Goal: Task Accomplishment & Management: Manage account settings

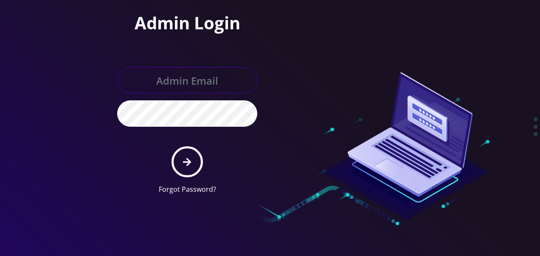
type input "[EMAIL_ADDRESS][DOMAIN_NAME]"
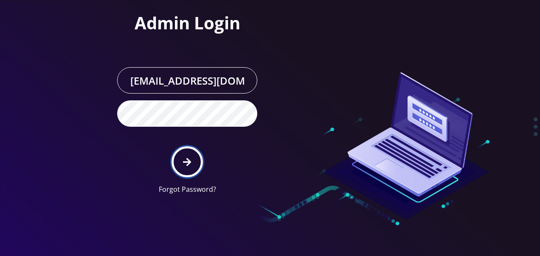
click at [184, 152] on button "submit" at bounding box center [187, 161] width 31 height 31
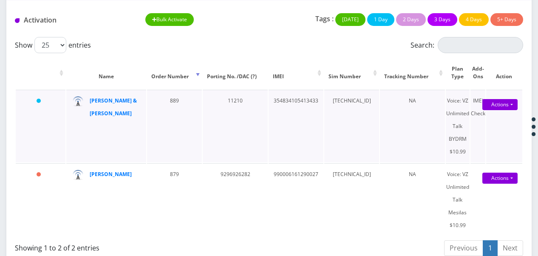
scroll to position [42, 0]
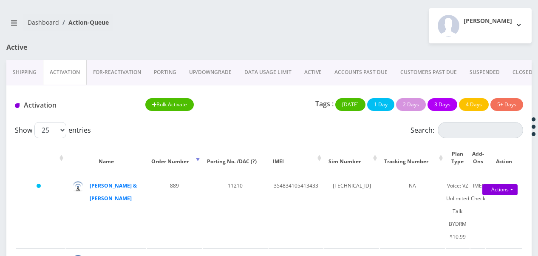
click at [324, 67] on link "ACTIVE" at bounding box center [313, 72] width 30 height 25
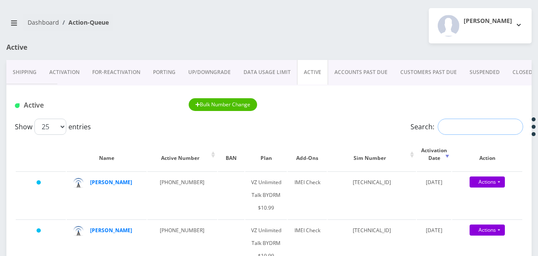
click at [458, 123] on input "Search:" at bounding box center [479, 127] width 85 height 16
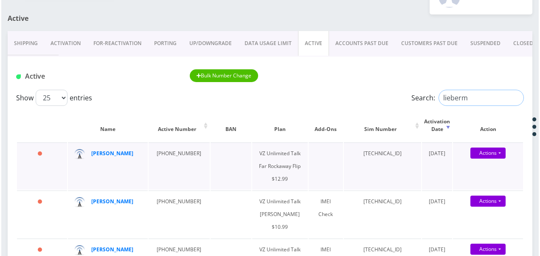
scroll to position [85, 0]
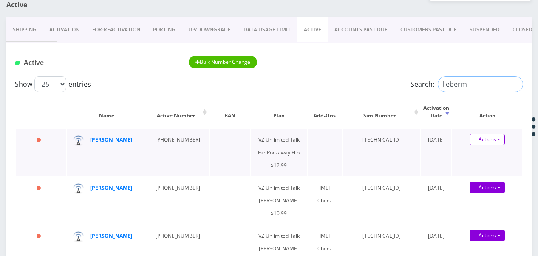
type input "lieberm"
click at [502, 141] on link "Actions" at bounding box center [486, 139] width 35 height 11
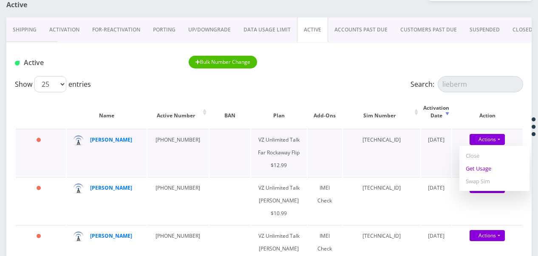
click at [492, 165] on link "Get Usage" at bounding box center [494, 168] width 70 height 13
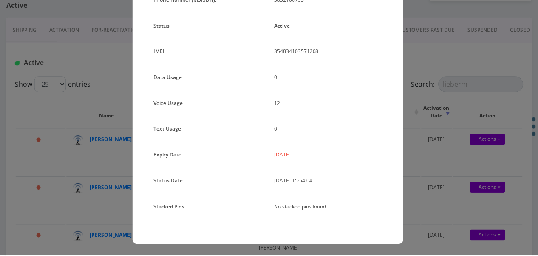
scroll to position [104, 0]
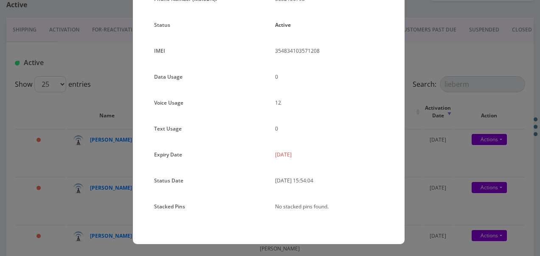
click at [438, 166] on div "× Subscription Info Plan Name TT 4G Monthly Unlimited Voice Plan Phone Number (…" at bounding box center [270, 128] width 540 height 256
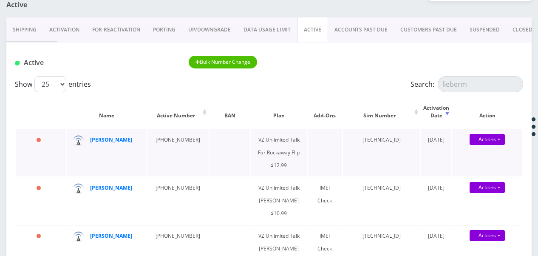
drag, startPoint x: 339, startPoint y: 137, endPoint x: 401, endPoint y: 141, distance: 63.0
click at [401, 141] on td "89148000008876020896" at bounding box center [381, 152] width 77 height 47
drag, startPoint x: 401, startPoint y: 141, endPoint x: 387, endPoint y: 143, distance: 14.1
copy td "89148000008876020896"
drag, startPoint x: 154, startPoint y: 140, endPoint x: 187, endPoint y: 141, distance: 33.6
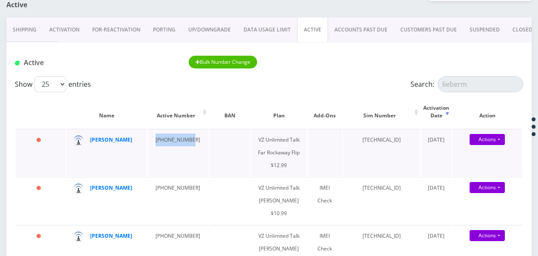
click at [187, 141] on td "363-210-6793" at bounding box center [177, 152] width 61 height 47
drag, startPoint x: 187, startPoint y: 141, endPoint x: 175, endPoint y: 139, distance: 12.9
copy td "363-210-6793"
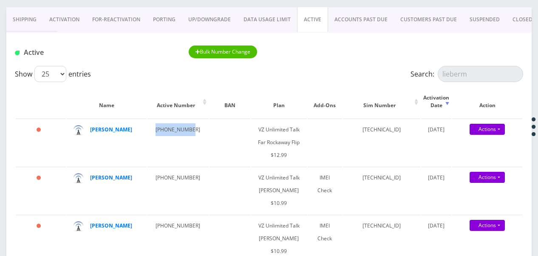
scroll to position [42, 0]
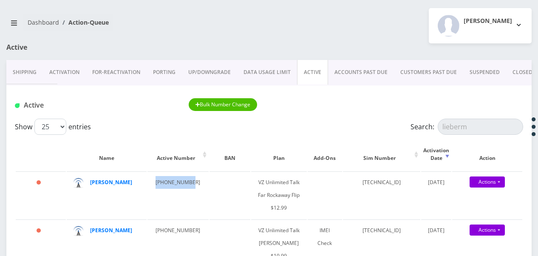
click at [58, 68] on link "Activation" at bounding box center [64, 72] width 43 height 25
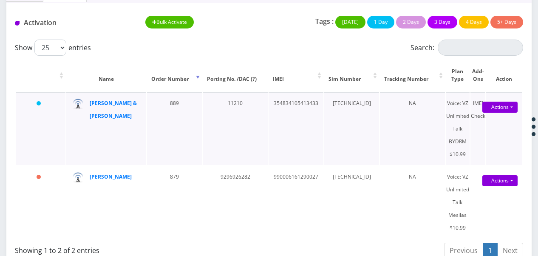
scroll to position [127, 0]
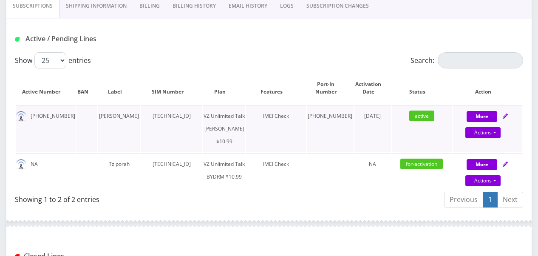
scroll to position [212, 0]
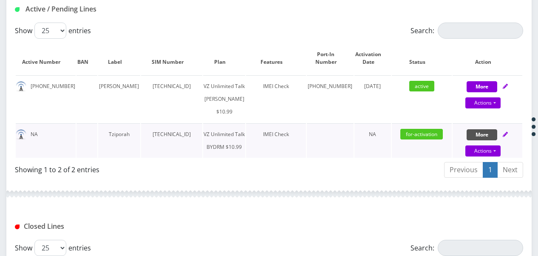
click at [475, 140] on button "More" at bounding box center [481, 134] width 31 height 11
select select "469"
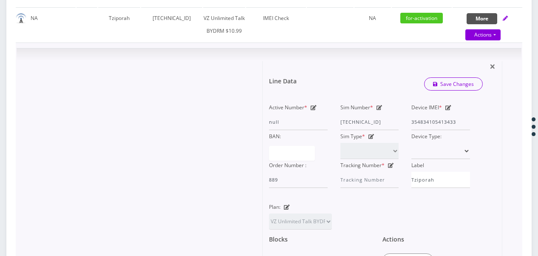
scroll to position [340, 0]
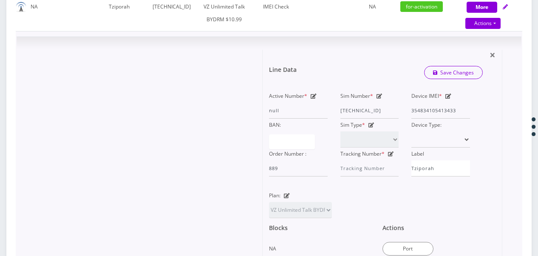
click at [377, 99] on icon at bounding box center [379, 95] width 6 height 5
drag, startPoint x: 340, startPoint y: 134, endPoint x: 493, endPoint y: 138, distance: 153.4
click at [493, 138] on form "Line Data Save Changes Active Number * null Sim Number * 89148000010413092990 D…" at bounding box center [382, 179] width 226 height 259
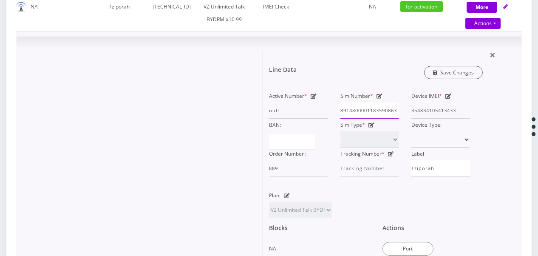
type input "8914800001183590863"
click at [445, 79] on link "Save Changes" at bounding box center [453, 72] width 59 height 13
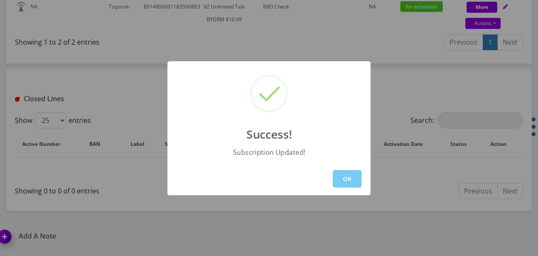
click at [342, 185] on button "OK" at bounding box center [347, 178] width 29 height 17
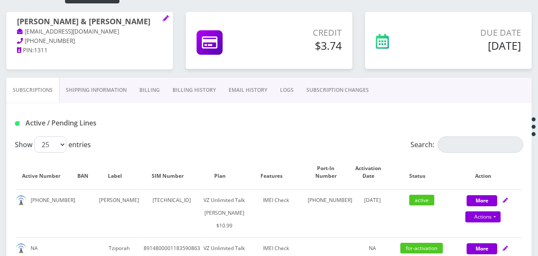
scroll to position [85, 0]
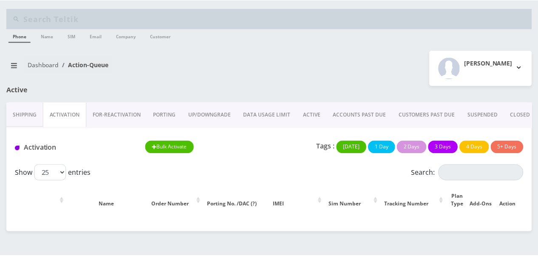
scroll to position [127, 0]
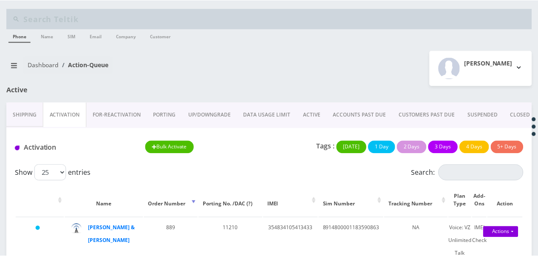
scroll to position [127, 0]
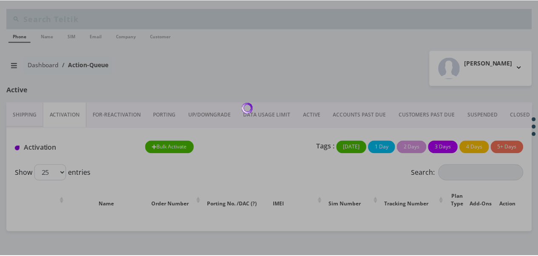
scroll to position [127, 0]
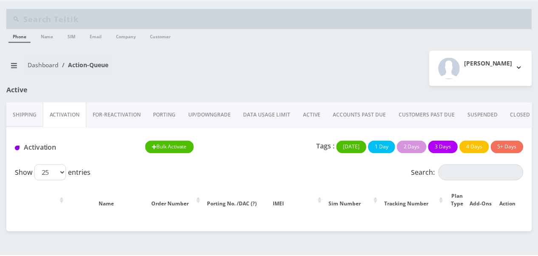
scroll to position [127, 0]
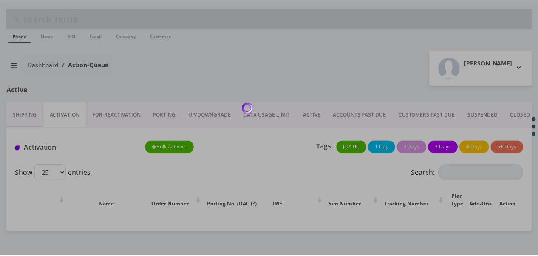
scroll to position [127, 0]
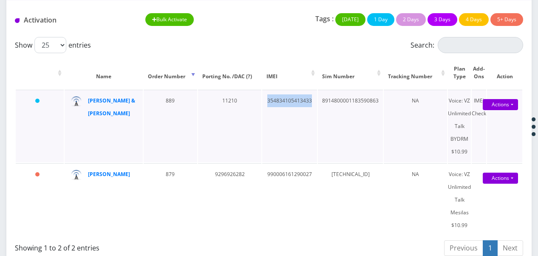
drag, startPoint x: 267, startPoint y: 100, endPoint x: 313, endPoint y: 94, distance: 46.7
click at [313, 94] on td "354834105413433" at bounding box center [289, 126] width 55 height 73
drag, startPoint x: 313, startPoint y: 94, endPoint x: 302, endPoint y: 97, distance: 11.8
copy td "354834105413433"
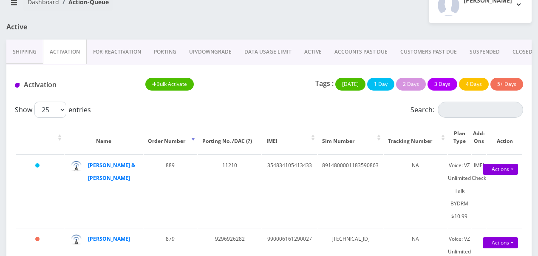
scroll to position [42, 0]
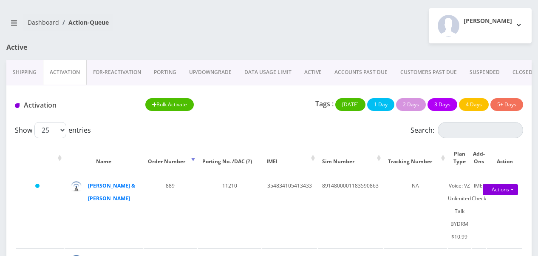
click at [316, 66] on link "ACTIVE" at bounding box center [313, 72] width 30 height 25
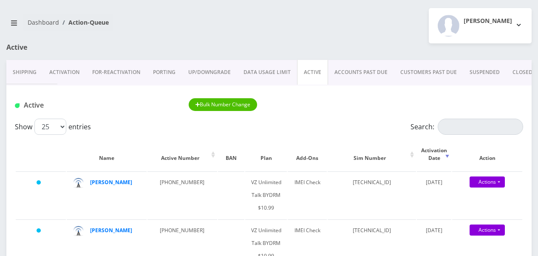
click at [50, 68] on link "Activation" at bounding box center [64, 72] width 43 height 25
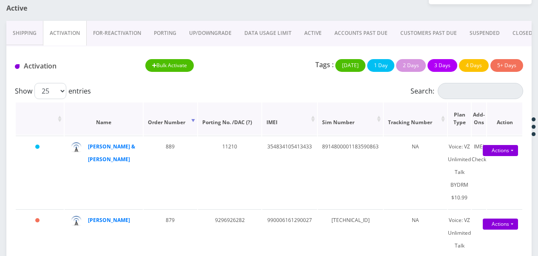
scroll to position [127, 0]
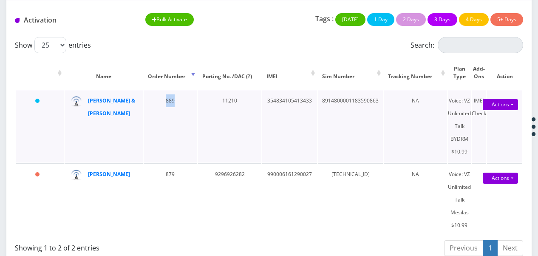
drag, startPoint x: 163, startPoint y: 103, endPoint x: 186, endPoint y: 98, distance: 23.9
click at [186, 98] on td "889" at bounding box center [171, 126] width 54 height 73
drag, startPoint x: 186, startPoint y: 98, endPoint x: 168, endPoint y: 103, distance: 19.5
copy td "889"
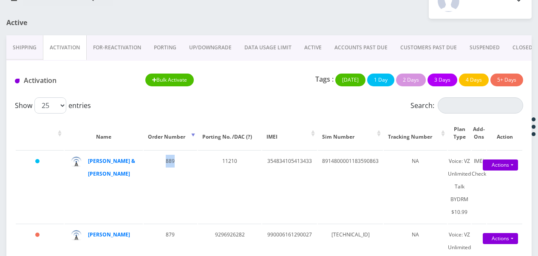
scroll to position [85, 0]
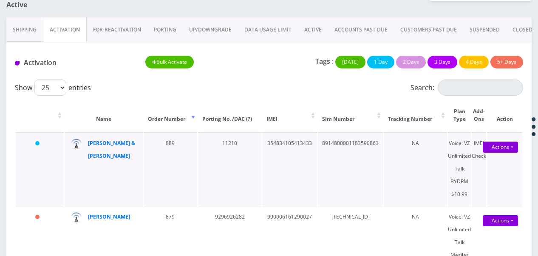
click at [221, 168] on td "11210" at bounding box center [229, 168] width 63 height 73
click at [304, 31] on link "ACTIVE" at bounding box center [313, 29] width 30 height 25
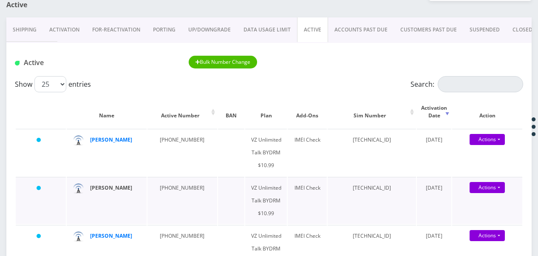
drag, startPoint x: 118, startPoint y: 191, endPoint x: 116, endPoint y: 186, distance: 5.5
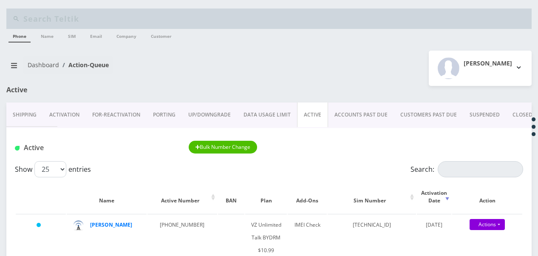
click at [77, 106] on link "Activation" at bounding box center [64, 114] width 43 height 25
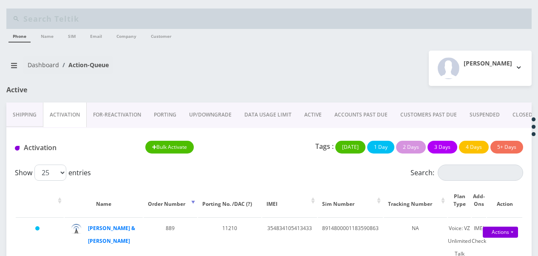
click at [308, 112] on link "ACTIVE" at bounding box center [313, 114] width 30 height 25
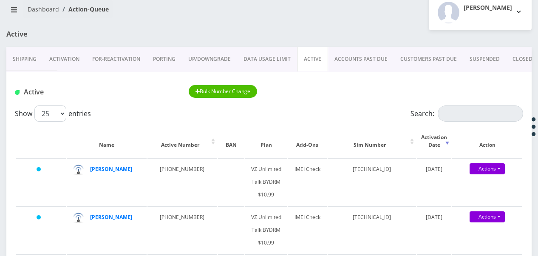
scroll to position [42, 0]
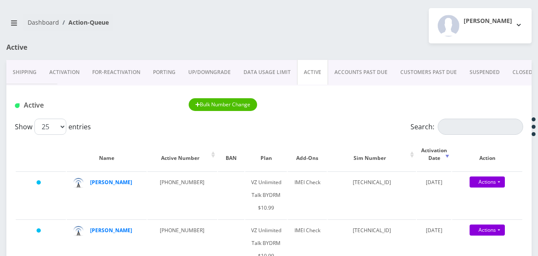
click at [67, 73] on link "Activation" at bounding box center [64, 72] width 43 height 25
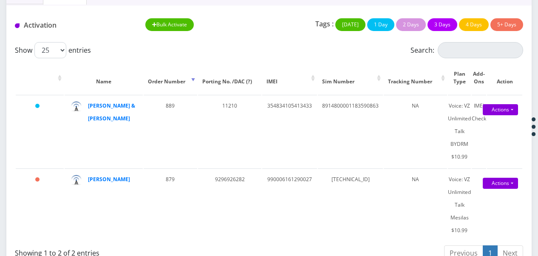
scroll to position [127, 0]
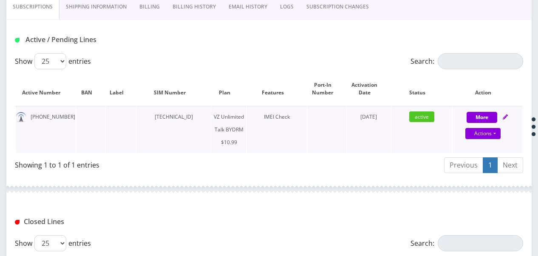
scroll to position [212, 0]
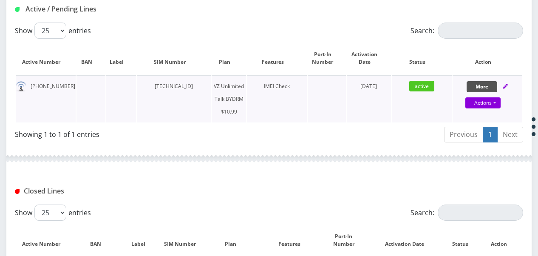
click at [471, 89] on button "More" at bounding box center [481, 86] width 31 height 11
select select "469"
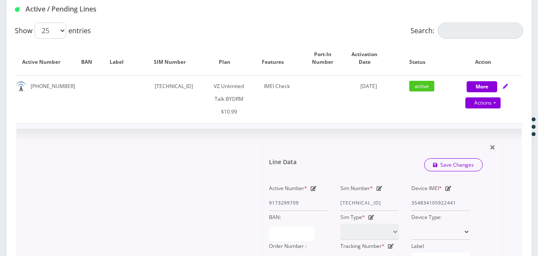
click at [449, 188] on icon at bounding box center [448, 188] width 6 height 5
drag, startPoint x: 453, startPoint y: 199, endPoint x: 469, endPoint y: 195, distance: 16.1
click at [469, 195] on input "354834105922441" at bounding box center [440, 203] width 59 height 16
click at [474, 190] on div "Device IMEI * 354834105922441" at bounding box center [440, 196] width 71 height 29
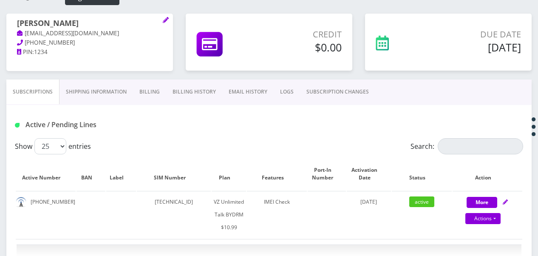
scroll to position [85, 0]
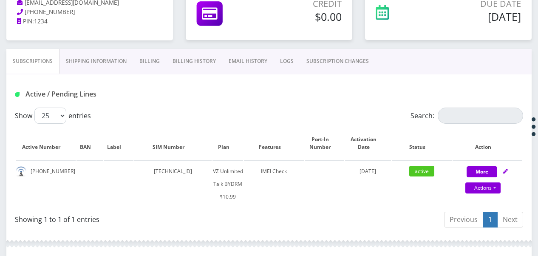
scroll to position [212, 0]
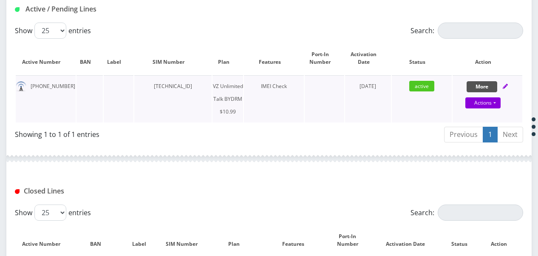
click at [475, 84] on button "More" at bounding box center [481, 86] width 31 height 11
select select "469"
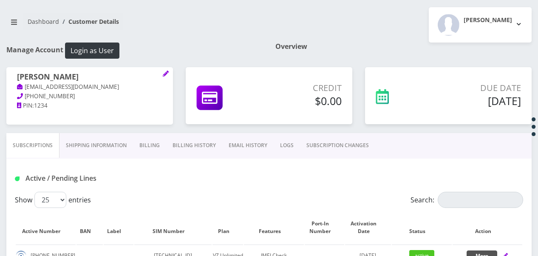
scroll to position [42, 0]
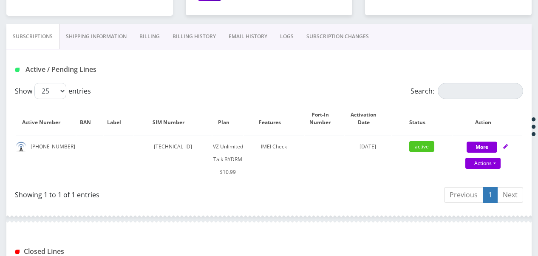
scroll to position [170, 0]
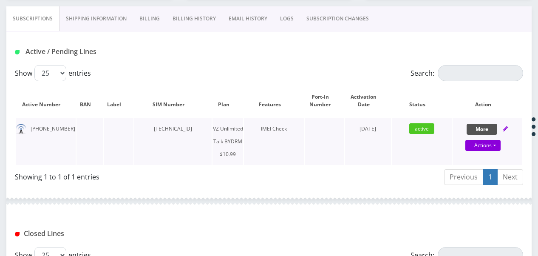
click at [472, 124] on button "More" at bounding box center [481, 129] width 31 height 11
select select "469"
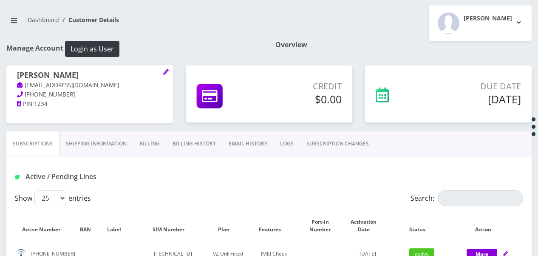
scroll to position [170, 0]
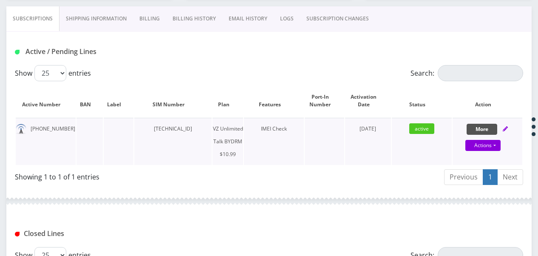
click at [476, 127] on button "More" at bounding box center [481, 129] width 31 height 11
select select "469"
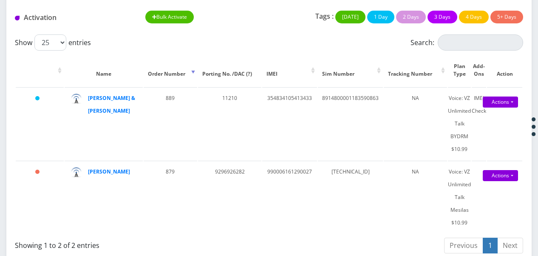
scroll to position [138, 0]
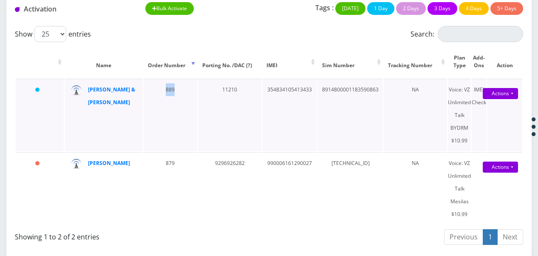
drag, startPoint x: 166, startPoint y: 87, endPoint x: 176, endPoint y: 82, distance: 11.4
click at [176, 82] on td "889" at bounding box center [171, 115] width 54 height 73
copy td "889"
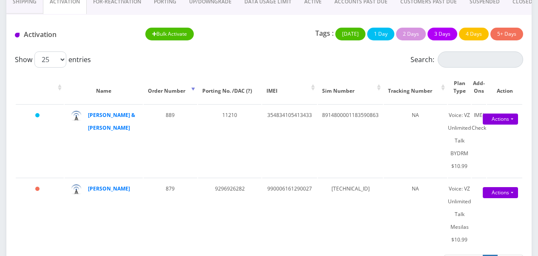
scroll to position [96, 0]
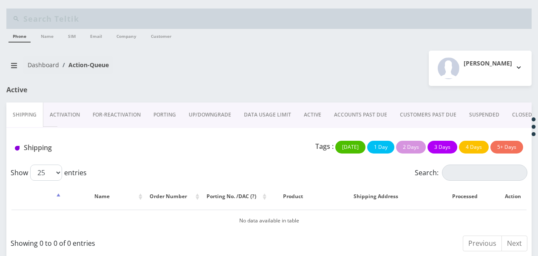
click at [303, 125] on link "ACTIVE" at bounding box center [312, 114] width 30 height 25
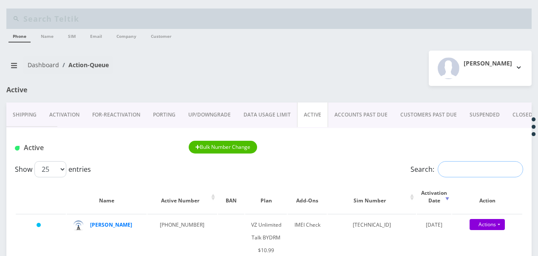
click at [482, 173] on input "Search:" at bounding box center [479, 169] width 85 height 16
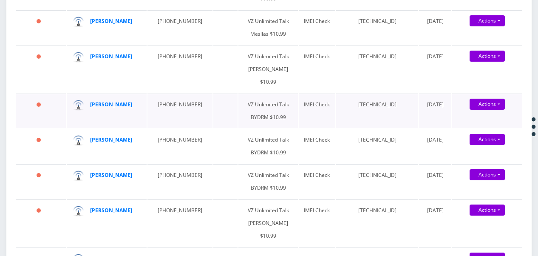
scroll to position [425, 0]
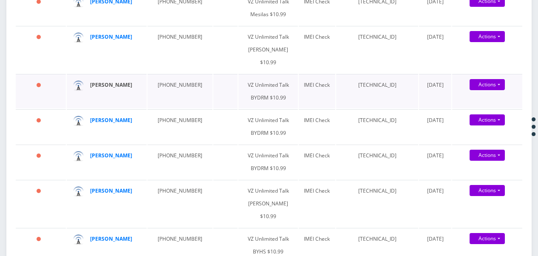
type input "bin"
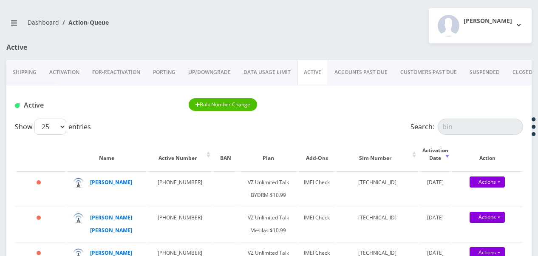
scroll to position [0, 1]
click at [66, 76] on link "Activation" at bounding box center [63, 72] width 43 height 25
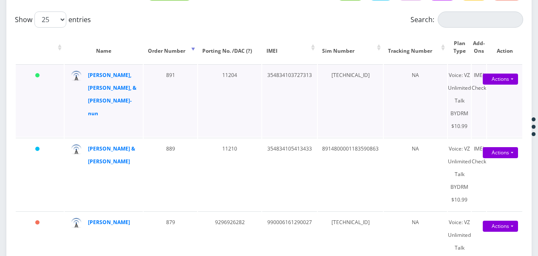
scroll to position [170, 0]
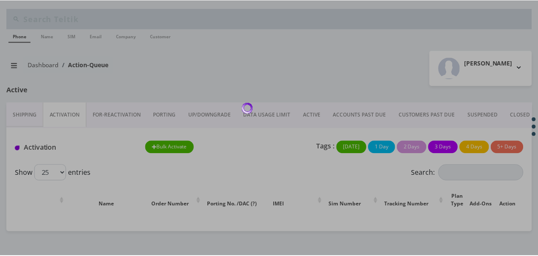
scroll to position [96, 0]
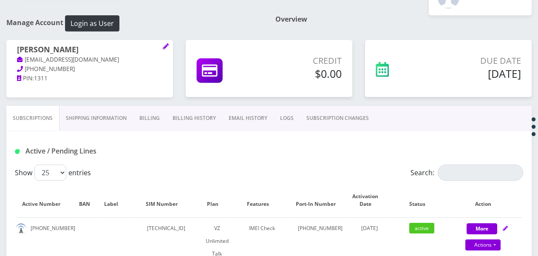
scroll to position [127, 0]
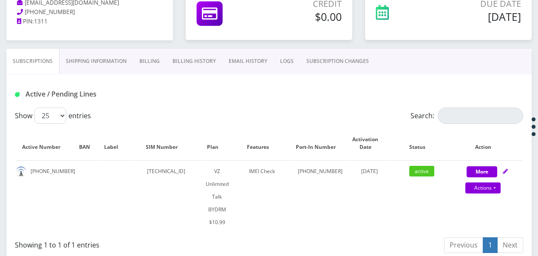
click at [156, 67] on link "Billing" at bounding box center [149, 61] width 33 height 25
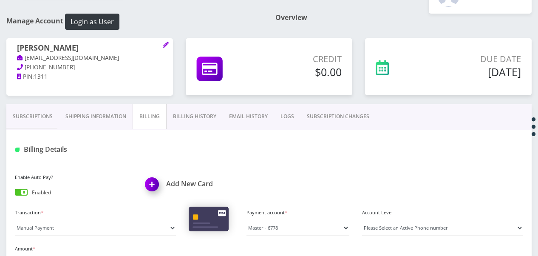
scroll to position [42, 0]
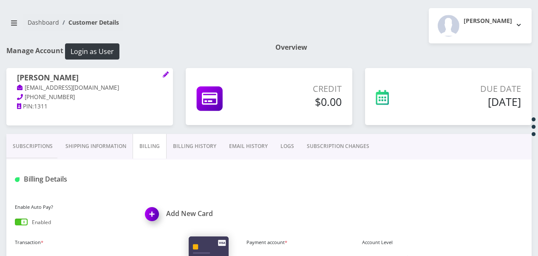
click at [31, 130] on div "SARA BIN-NUN tlieberma047541@gmail.com 347-524-5308 PIN: 1311" at bounding box center [89, 101] width 179 height 66
click at [34, 139] on link "Subscriptions" at bounding box center [32, 146] width 53 height 25
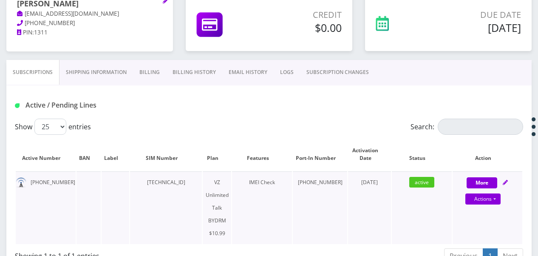
scroll to position [127, 0]
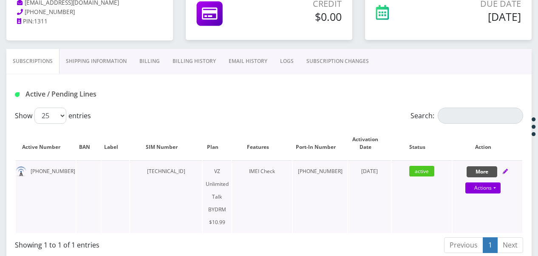
click at [476, 169] on button "More" at bounding box center [481, 171] width 31 height 11
select select "469"
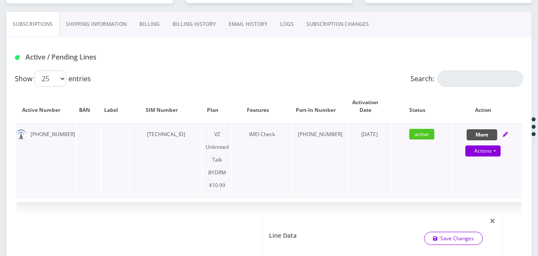
scroll to position [255, 0]
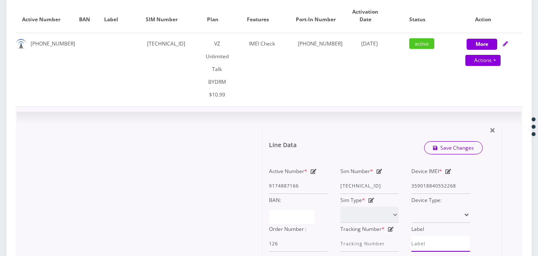
click at [435, 235] on input "Label" at bounding box center [440, 243] width 59 height 16
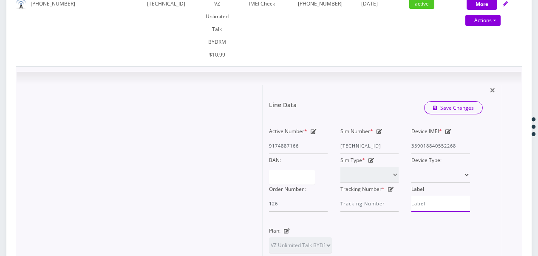
scroll to position [297, 0]
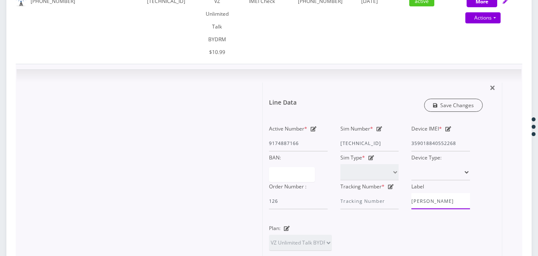
type input "[PERSON_NAME]"
click at [447, 99] on link "Save Changes" at bounding box center [453, 105] width 59 height 13
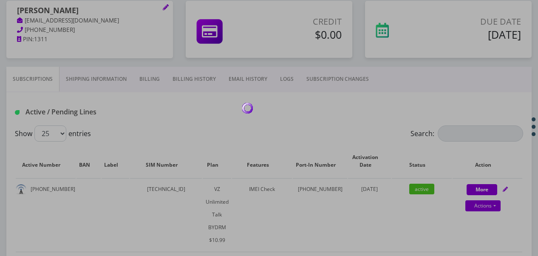
scroll to position [85, 0]
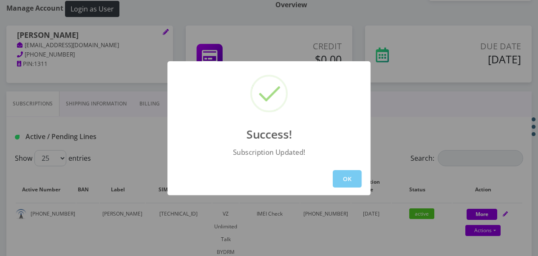
click at [355, 174] on button "OK" at bounding box center [347, 178] width 29 height 17
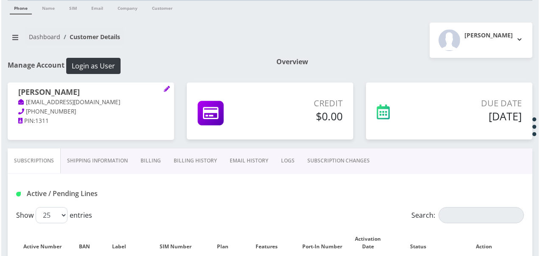
scroll to position [0, 0]
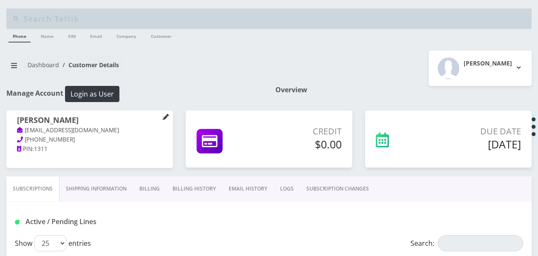
click at [165, 116] on icon at bounding box center [166, 117] width 6 height 6
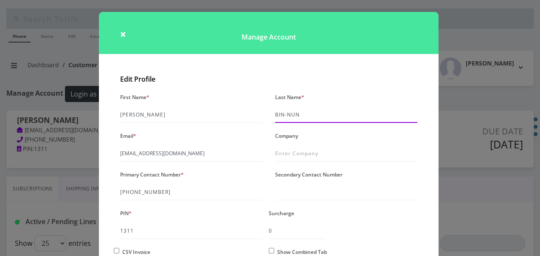
drag, startPoint x: 274, startPoint y: 107, endPoint x: 120, endPoint y: 104, distance: 153.8
click at [120, 104] on div "First Name * SARA Last Name * BIN-NUN Email * tlieberma047541@gmail.com Company…" at bounding box center [269, 193] width 310 height 205
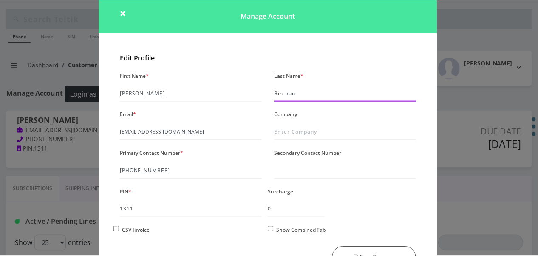
scroll to position [73, 0]
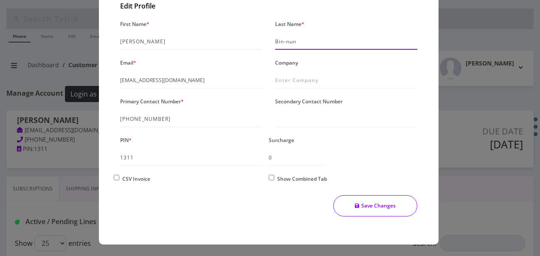
type input "Bin-nun"
click at [366, 209] on button "Save Changes" at bounding box center [375, 205] width 85 height 21
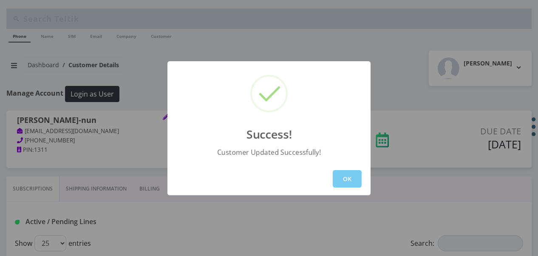
click at [341, 183] on button "OK" at bounding box center [347, 178] width 29 height 17
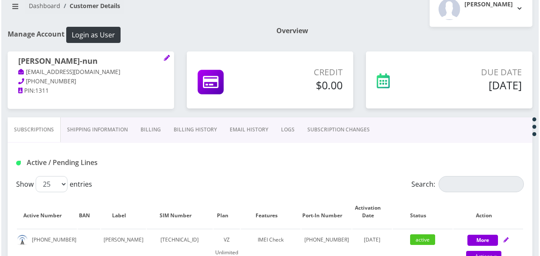
scroll to position [85, 0]
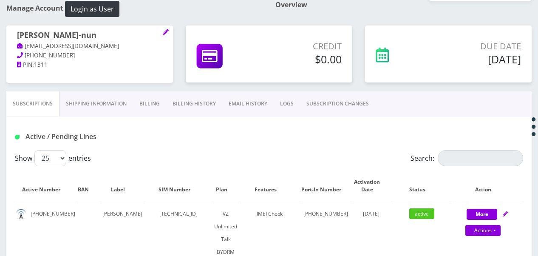
click at [146, 105] on link "Billing" at bounding box center [149, 103] width 33 height 25
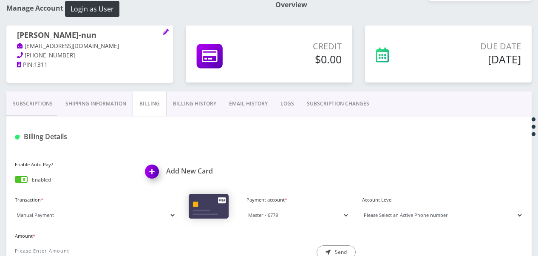
click at [169, 31] on div "SARA Bin-nun tlieberma047541@gmail.com 347-524-5308 PIN: 1311" at bounding box center [89, 49] width 166 height 49
click at [166, 31] on icon at bounding box center [166, 32] width 6 height 6
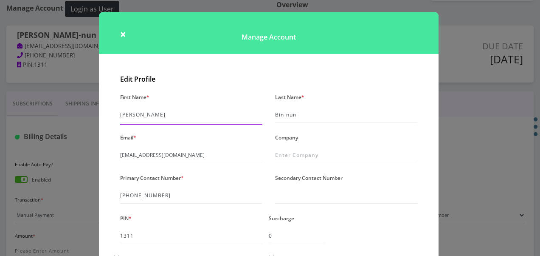
drag, startPoint x: 136, startPoint y: 112, endPoint x: 87, endPoint y: 107, distance: 48.6
click at [87, 107] on div "× Manage Account Edit Profile First Name * SARA Last Name * Bin-nun Email * tli…" at bounding box center [270, 128] width 540 height 256
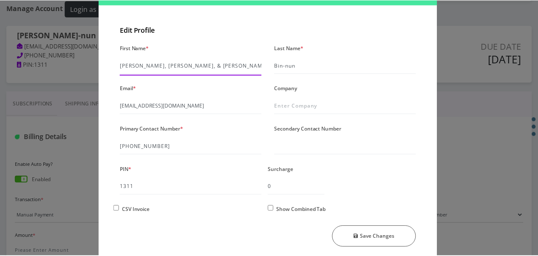
scroll to position [80, 0]
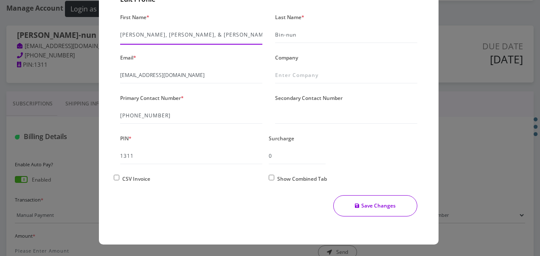
type input "Sara, Chana, & Adina"
click at [365, 202] on button "Save Changes" at bounding box center [375, 205] width 85 height 21
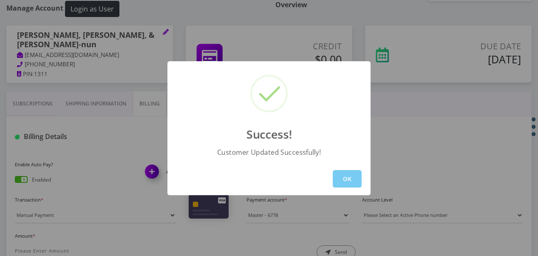
click at [344, 172] on button "OK" at bounding box center [347, 178] width 29 height 17
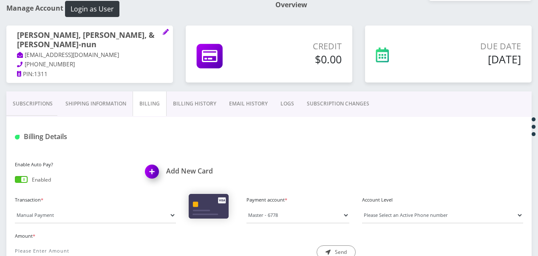
click at [21, 104] on link "Subscriptions" at bounding box center [32, 103] width 53 height 25
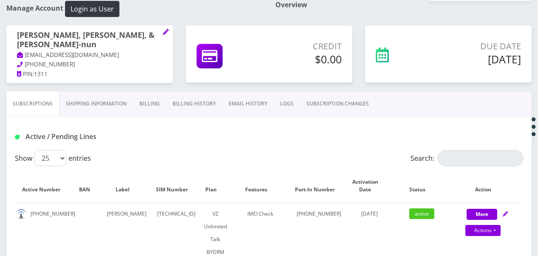
click at [21, 35] on h1 "Sara, Chana, & Adina Bin-nun" at bounding box center [89, 40] width 145 height 19
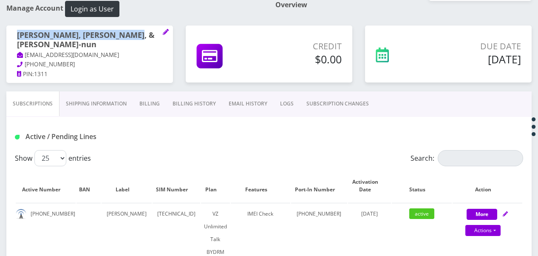
drag, startPoint x: 18, startPoint y: 36, endPoint x: 127, endPoint y: 35, distance: 108.7
click at [127, 35] on h1 "[PERSON_NAME], [PERSON_NAME], & [PERSON_NAME]-nun" at bounding box center [89, 40] width 145 height 19
copy h1 "[PERSON_NAME], [PERSON_NAME], & [PERSON_NAME]-nun"
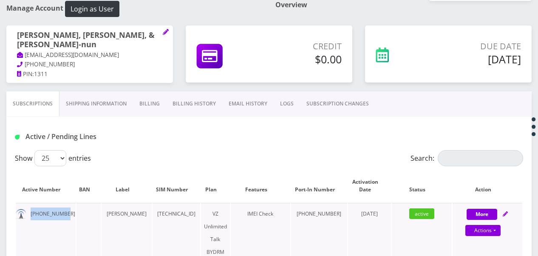
drag, startPoint x: 27, startPoint y: 210, endPoint x: 74, endPoint y: 213, distance: 46.8
click at [74, 213] on td "[PHONE_NUMBER]" at bounding box center [46, 239] width 60 height 73
drag, startPoint x: 74, startPoint y: 213, endPoint x: 49, endPoint y: 212, distance: 25.1
copy td "[PHONE_NUMBER]"
click at [111, 7] on button "Login as User" at bounding box center [92, 9] width 54 height 16
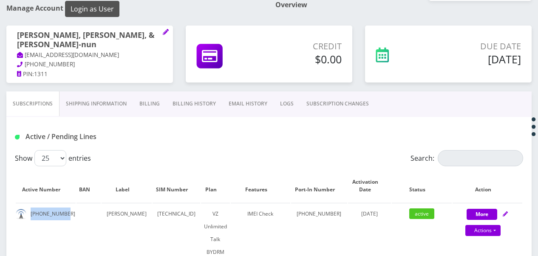
scroll to position [127, 0]
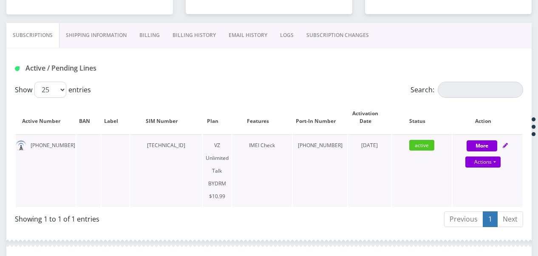
scroll to position [170, 0]
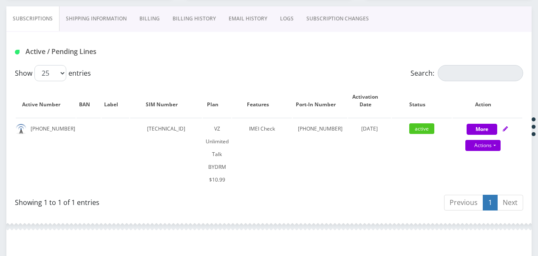
click at [155, 17] on link "Billing" at bounding box center [149, 18] width 33 height 25
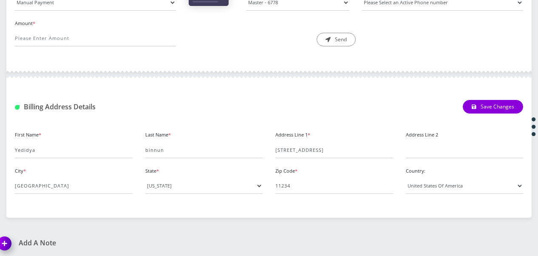
scroll to position [127, 0]
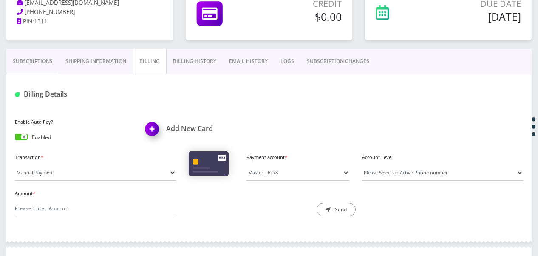
click at [43, 57] on link "Subscriptions" at bounding box center [32, 61] width 53 height 25
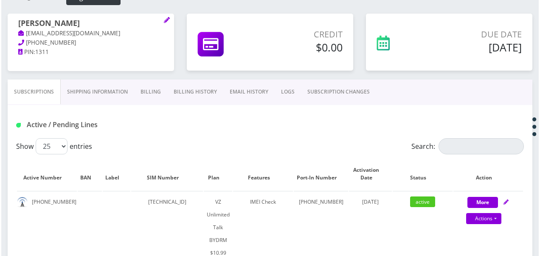
scroll to position [85, 0]
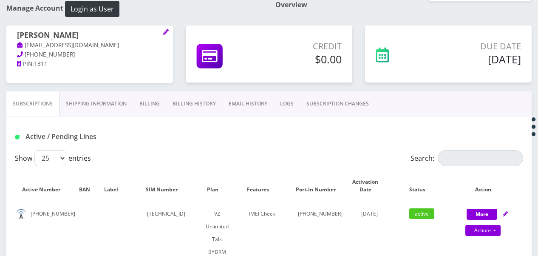
click at [172, 29] on div "[PERSON_NAME] [EMAIL_ADDRESS][DOMAIN_NAME] [PHONE_NUMBER] PIN: 1311" at bounding box center [89, 49] width 166 height 48
click at [165, 30] on icon at bounding box center [166, 32] width 6 height 6
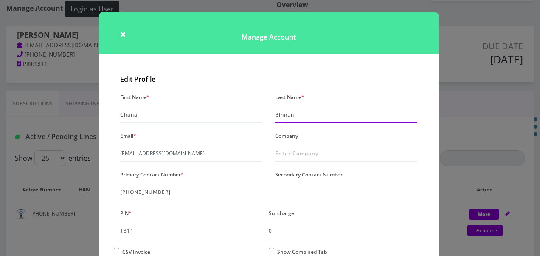
drag, startPoint x: 309, startPoint y: 109, endPoint x: 265, endPoint y: 110, distance: 43.8
click at [265, 110] on div "First Name * Chana Last Name * Binnun Email * tlieberma04975841@gmail.com Compa…" at bounding box center [269, 193] width 310 height 205
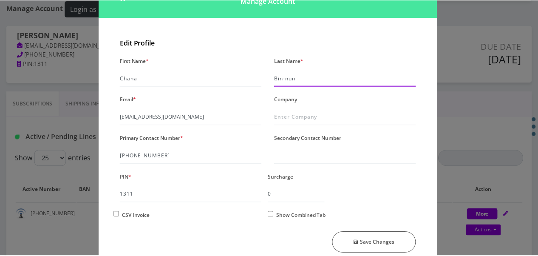
scroll to position [73, 0]
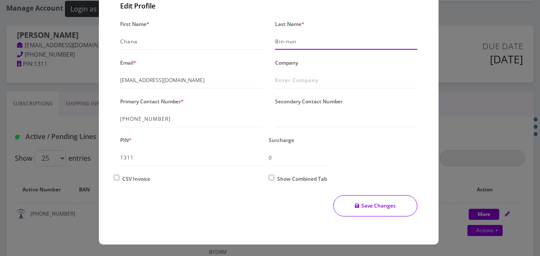
type input "Bin-nun"
click at [363, 202] on button "Save Changes" at bounding box center [375, 205] width 85 height 21
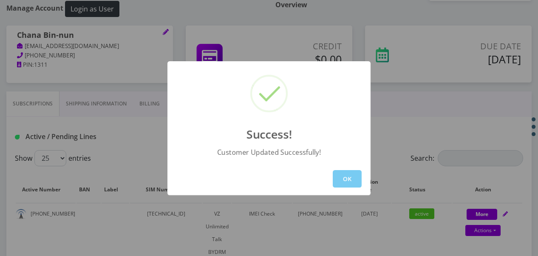
click at [342, 181] on button "OK" at bounding box center [347, 178] width 29 height 17
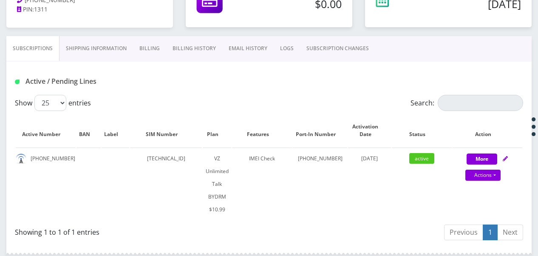
scroll to position [170, 0]
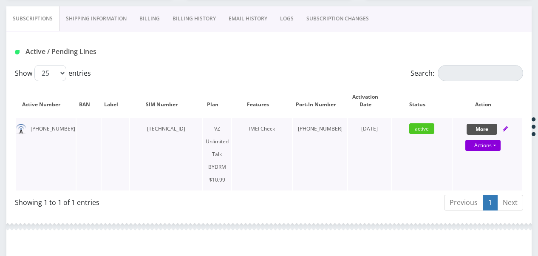
click at [491, 124] on button "More" at bounding box center [481, 129] width 31 height 11
select select "469"
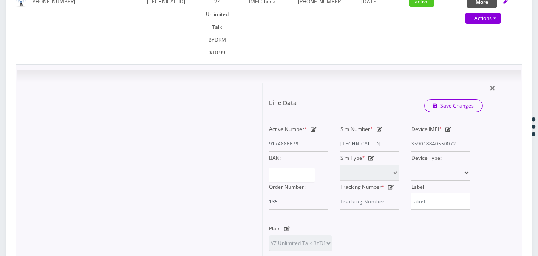
scroll to position [297, 0]
click at [432, 193] on input "Label" at bounding box center [440, 201] width 59 height 16
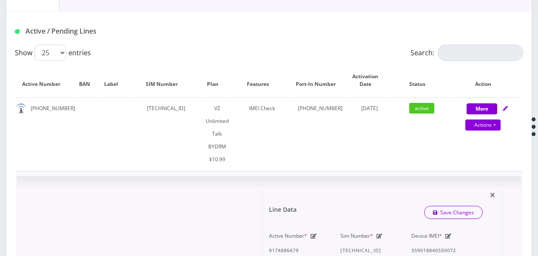
scroll to position [255, 0]
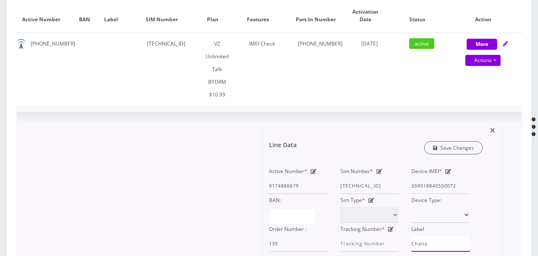
type input "Chana"
click at [445, 141] on link "Save Changes" at bounding box center [453, 147] width 59 height 13
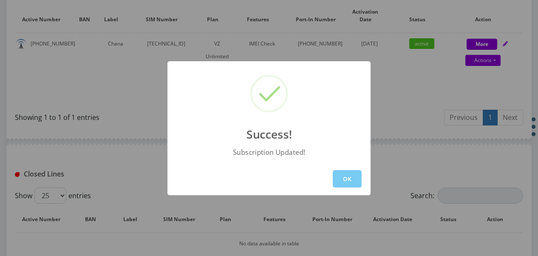
click at [339, 186] on button "OK" at bounding box center [347, 178] width 29 height 17
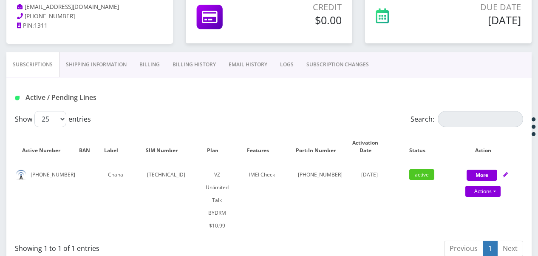
scroll to position [127, 0]
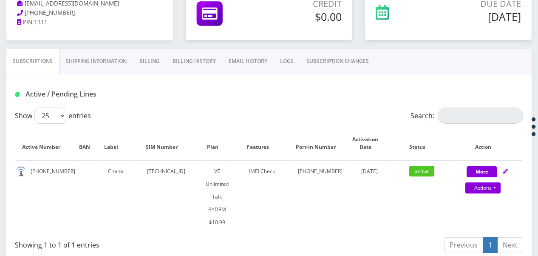
click at [147, 69] on link "Billing" at bounding box center [149, 61] width 33 height 25
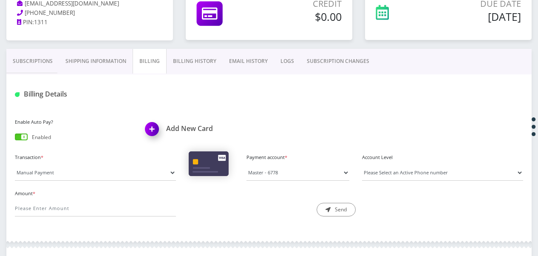
click at [32, 56] on link "Subscriptions" at bounding box center [32, 61] width 53 height 25
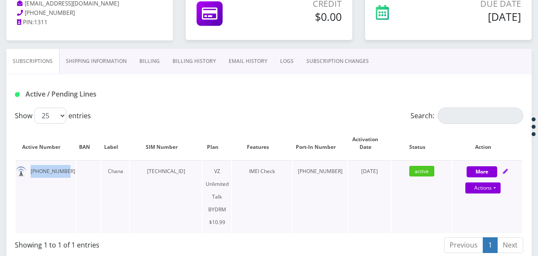
drag, startPoint x: 30, startPoint y: 172, endPoint x: 68, endPoint y: 170, distance: 38.3
click at [68, 170] on td "[PHONE_NUMBER]" at bounding box center [46, 196] width 60 height 73
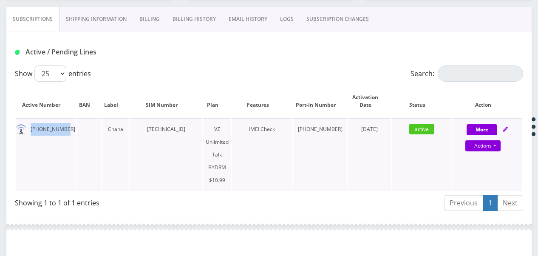
scroll to position [170, 0]
copy td "917-488-6679"
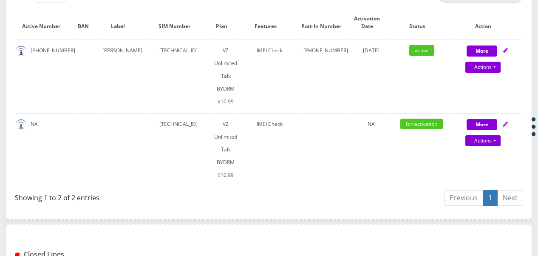
scroll to position [255, 0]
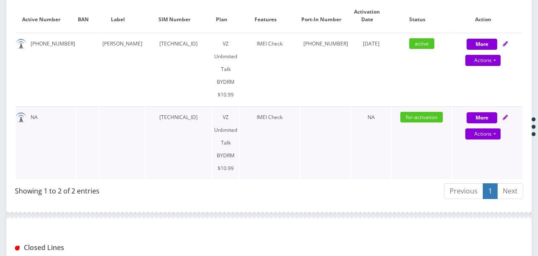
click at [491, 111] on div "More Actions Suspend Close Unpause Get Usage Swap Sim Confirm" at bounding box center [487, 123] width 70 height 25
select select "469"
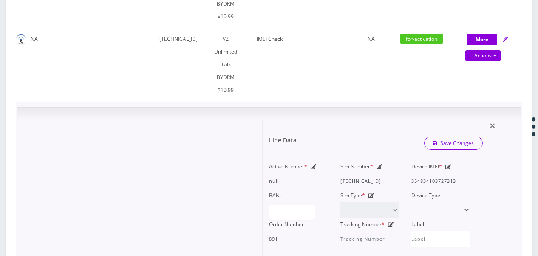
scroll to position [340, 0]
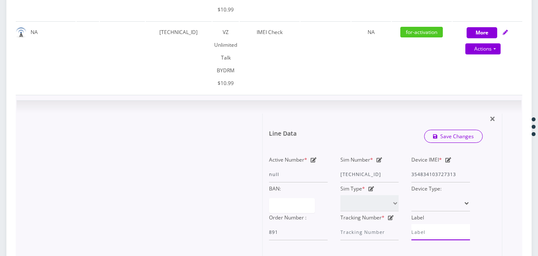
click at [420, 224] on input "Label" at bounding box center [440, 232] width 59 height 16
type input "Adina"
click at [446, 130] on link "Save Changes" at bounding box center [453, 136] width 59 height 13
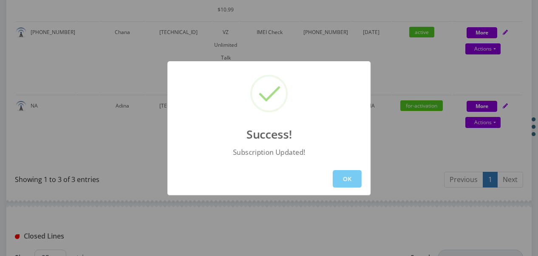
click at [348, 178] on button "OK" at bounding box center [347, 178] width 29 height 17
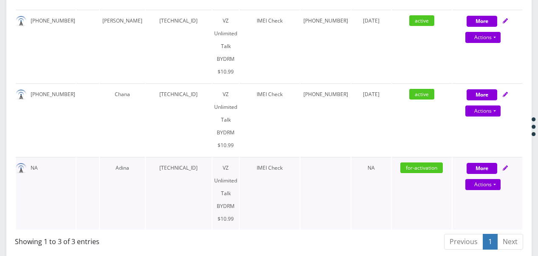
scroll to position [255, 0]
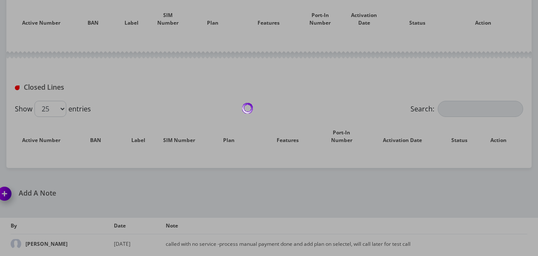
scroll to position [255, 0]
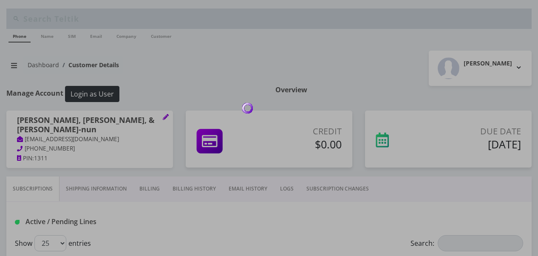
scroll to position [239, 0]
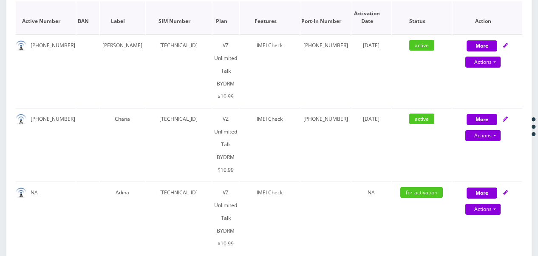
scroll to position [239, 0]
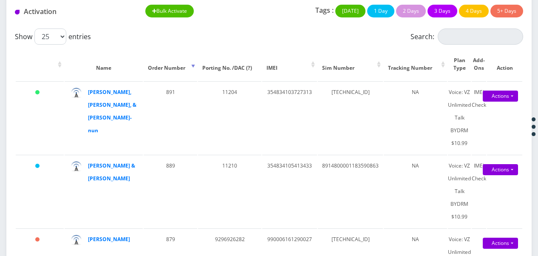
scroll to position [82, 0]
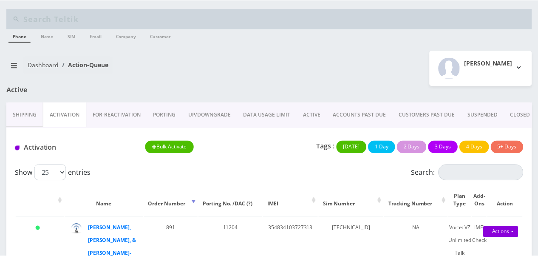
scroll to position [82, 0]
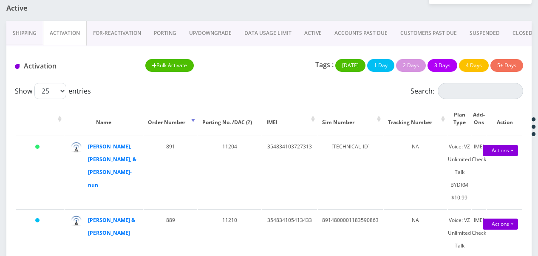
scroll to position [166, 0]
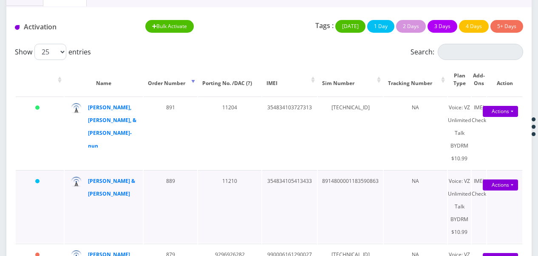
scroll to position [84, 0]
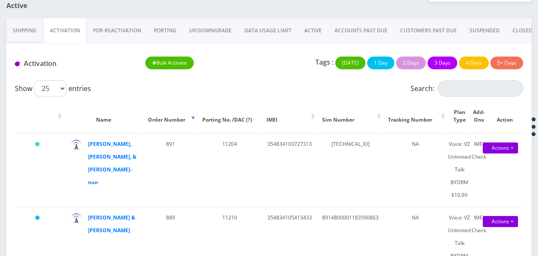
click at [315, 36] on link "ACTIVE" at bounding box center [313, 30] width 30 height 25
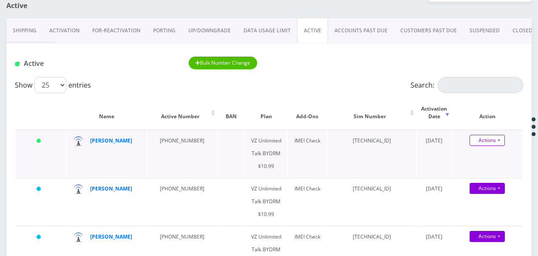
click at [496, 138] on link "Actions" at bounding box center [486, 140] width 35 height 11
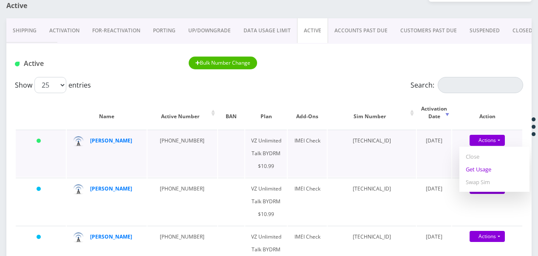
click at [496, 172] on link "Get Usage" at bounding box center [494, 169] width 70 height 13
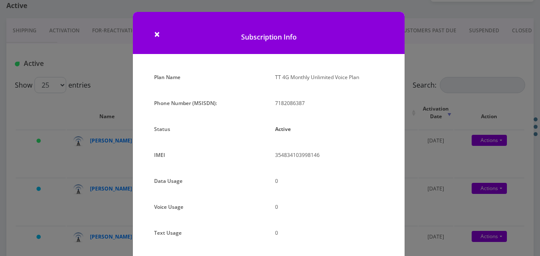
click at [452, 183] on div "× Subscription Info Plan Name TT 4G Monthly Unlimited Voice Plan Phone Number (…" at bounding box center [270, 128] width 540 height 256
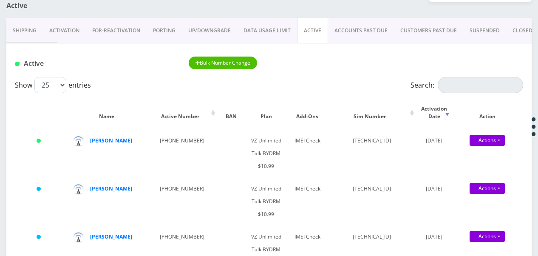
click at [67, 35] on link "Activation" at bounding box center [64, 30] width 43 height 25
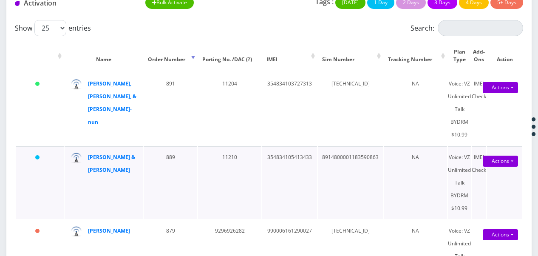
scroll to position [212, 0]
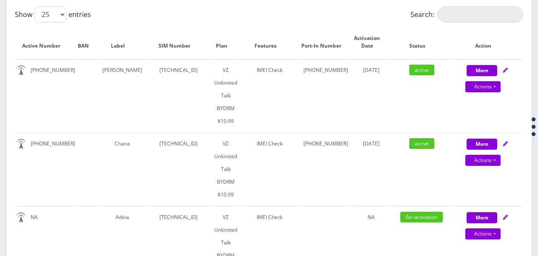
scroll to position [235, 0]
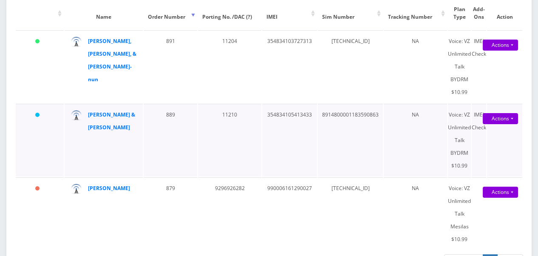
scroll to position [169, 0]
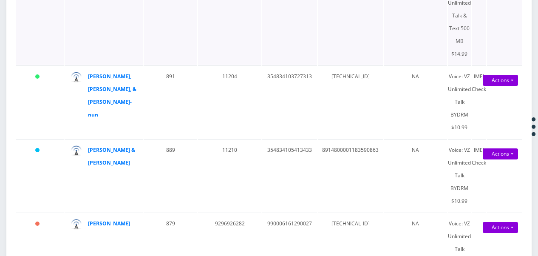
scroll to position [251, 0]
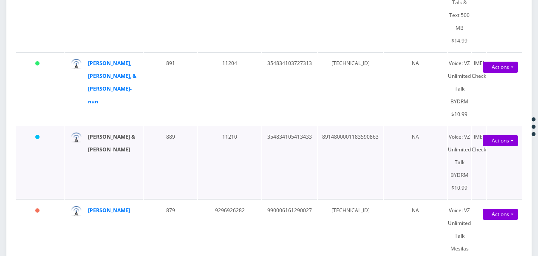
drag, startPoint x: 95, startPoint y: 141, endPoint x: 92, endPoint y: 135, distance: 6.1
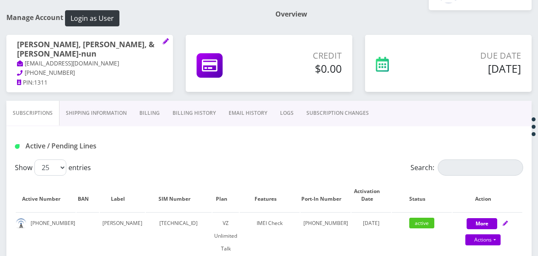
scroll to position [62, 0]
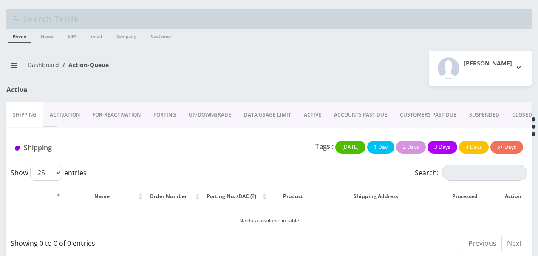
click at [156, 113] on link "PORTING" at bounding box center [164, 114] width 35 height 25
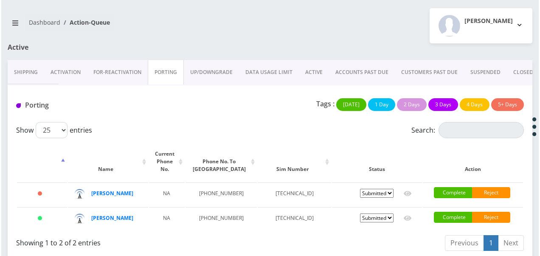
scroll to position [62, 0]
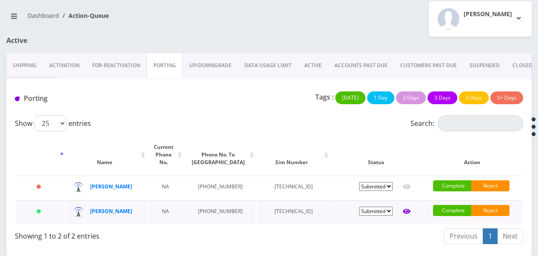
click at [406, 208] on icon at bounding box center [407, 211] width 8 height 7
type input "[PERSON_NAME]"
type input "552 seagirt blvd"
type input "Far Rockaway"
select select "NY"
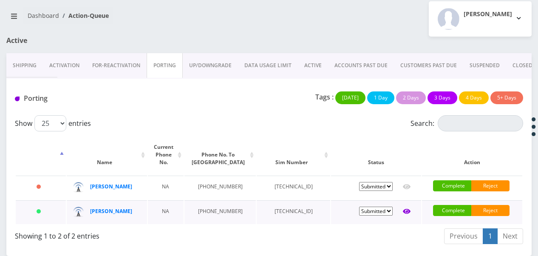
type input "11691"
type input "[TECHNICAL_ID]"
type input "3478696468"
type input "wing"
type input "356656423814143"
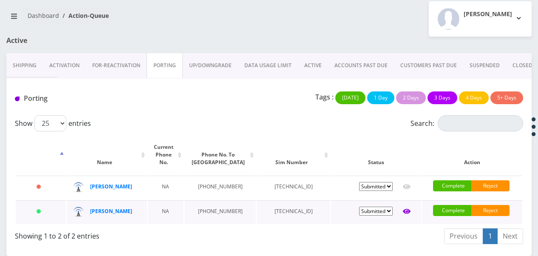
type input "23071"
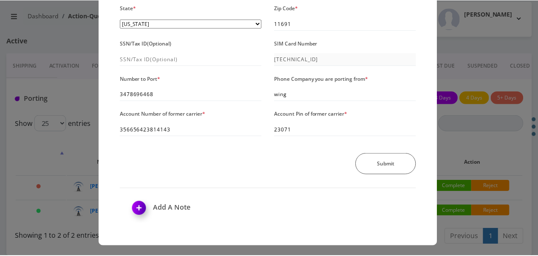
scroll to position [140, 0]
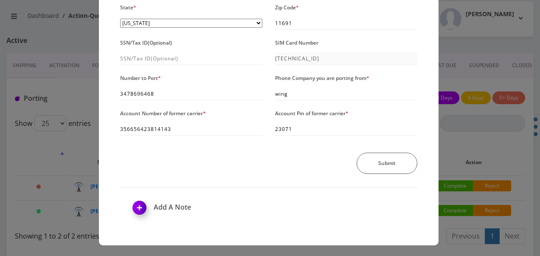
click at [77, 155] on div "× Send Port Request Authorized Name * Binyamin Rothman Address Line 1 * 552 sea…" at bounding box center [270, 128] width 540 height 256
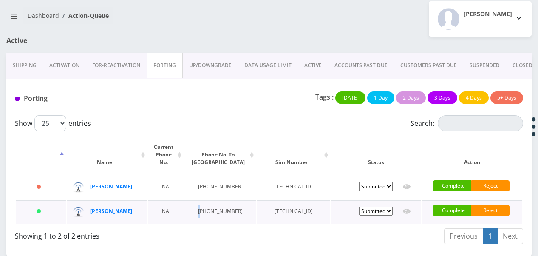
click at [205, 202] on td "347-869-6468" at bounding box center [220, 212] width 72 height 24
click at [204, 201] on td "347-869-6468" at bounding box center [220, 212] width 72 height 24
click at [222, 207] on td "347-869-6468" at bounding box center [220, 212] width 72 height 24
drag, startPoint x: 223, startPoint y: 216, endPoint x: 189, endPoint y: 193, distance: 40.6
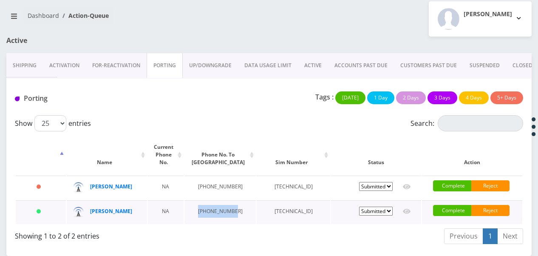
click at [189, 200] on tr "Today Binyamin Rothman NA 347-869-6468 89148000011835958438 Pending Submitted E…" at bounding box center [269, 212] width 506 height 24
drag, startPoint x: 189, startPoint y: 193, endPoint x: 204, endPoint y: 200, distance: 16.0
copy tr "347-869-6468"
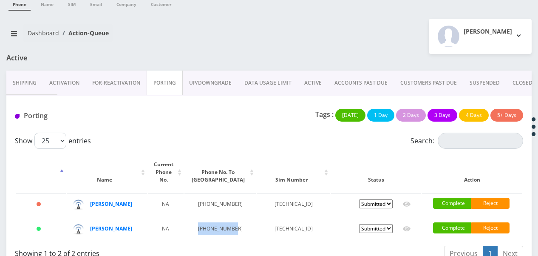
scroll to position [20, 0]
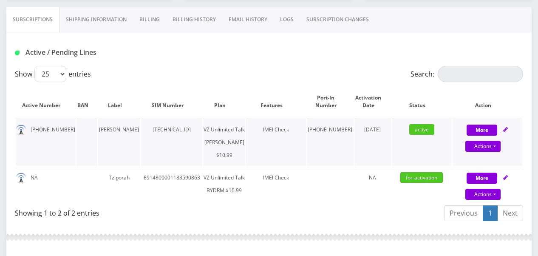
scroll to position [170, 0]
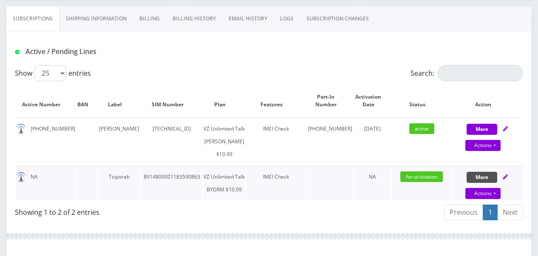
click at [480, 183] on button "More" at bounding box center [481, 177] width 31 height 11
select select "469"
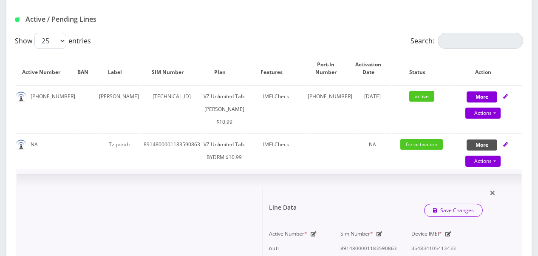
scroll to position [297, 0]
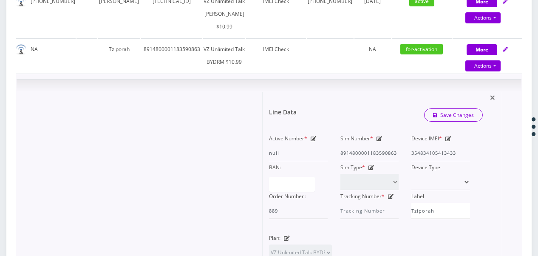
click at [378, 141] on icon at bounding box center [379, 138] width 6 height 5
click at [387, 161] on input "8914800001183590863" at bounding box center [369, 153] width 59 height 16
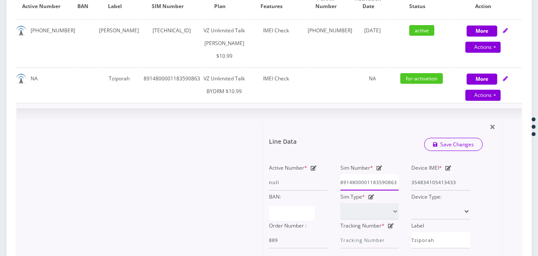
scroll to position [255, 0]
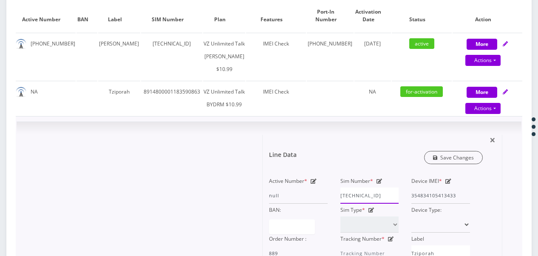
type input "89148000011835960863"
click at [454, 164] on link "Save Changes" at bounding box center [453, 157] width 59 height 13
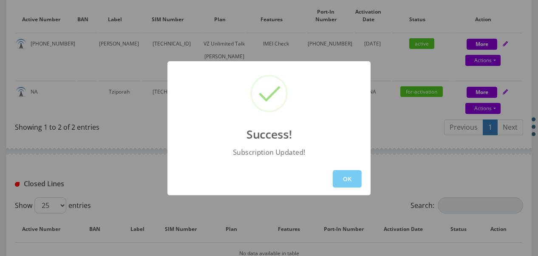
click at [344, 178] on button "OK" at bounding box center [347, 178] width 29 height 17
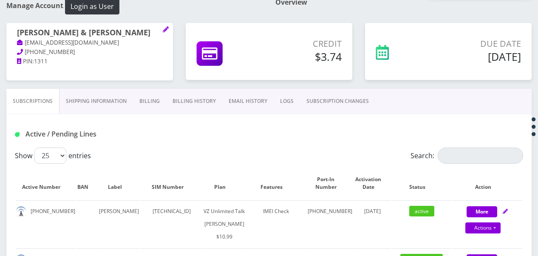
scroll to position [42, 0]
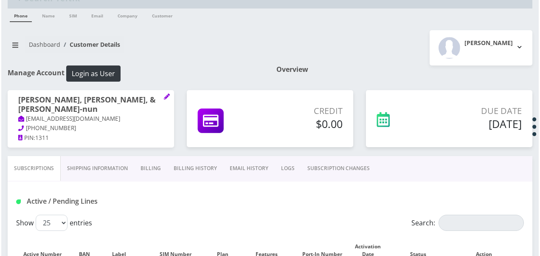
scroll to position [20, 0]
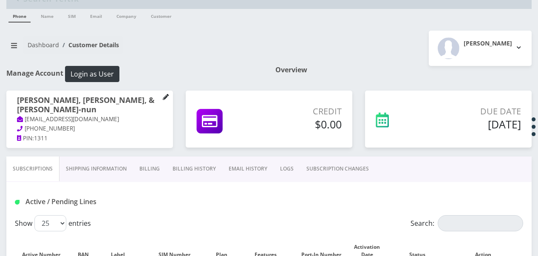
click at [164, 99] on icon at bounding box center [166, 97] width 6 height 6
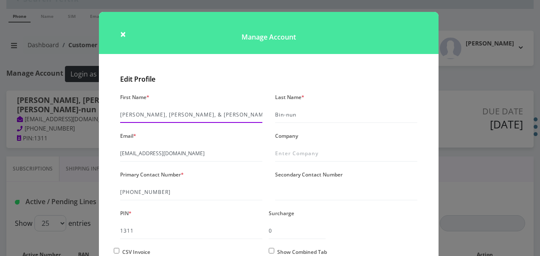
drag, startPoint x: 133, startPoint y: 115, endPoint x: 148, endPoint y: 117, distance: 15.1
click at [133, 115] on input "[PERSON_NAME], [PERSON_NAME], & [PERSON_NAME]" at bounding box center [191, 115] width 142 height 16
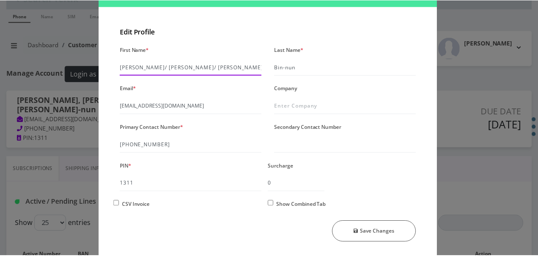
scroll to position [73, 0]
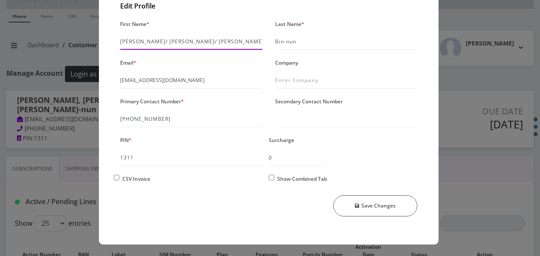
click at [152, 42] on input "[PERSON_NAME]/ [PERSON_NAME]/ [PERSON_NAME]" at bounding box center [191, 42] width 142 height 16
click at [132, 37] on input "[PERSON_NAME]/ [PERSON_NAME] / [PERSON_NAME]" at bounding box center [191, 42] width 142 height 16
type input "[PERSON_NAME] / [PERSON_NAME] / [PERSON_NAME]"
click at [375, 216] on div "First Name * Sara / Chana / Adina Last Name * Bin-nun Email * tlieberma047541@g…" at bounding box center [269, 120] width 310 height 205
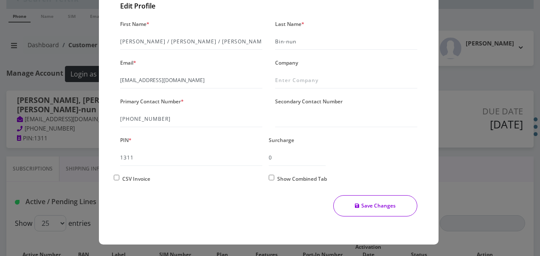
click at [375, 211] on button "Save Changes" at bounding box center [375, 205] width 85 height 21
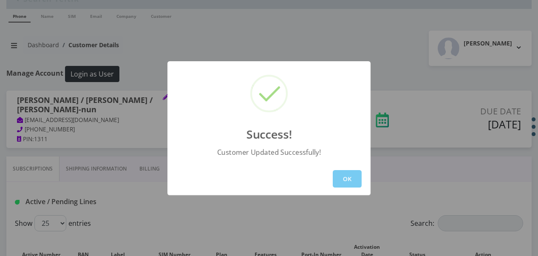
click at [352, 178] on button "OK" at bounding box center [347, 178] width 29 height 17
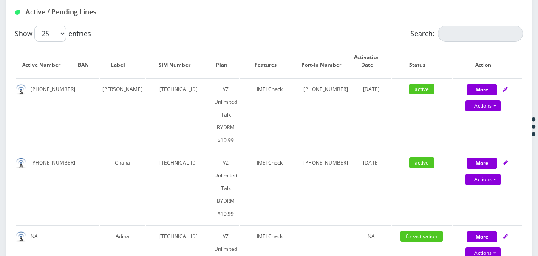
scroll to position [190, 0]
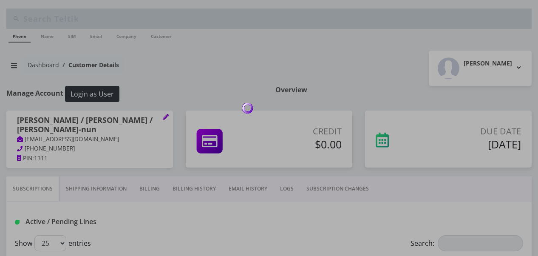
scroll to position [181, 0]
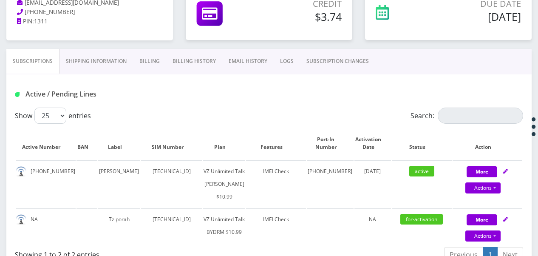
scroll to position [85, 0]
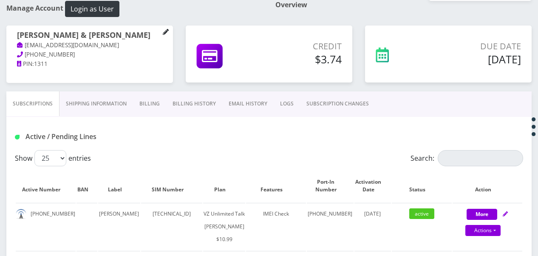
click at [166, 34] on link at bounding box center [166, 32] width 6 height 9
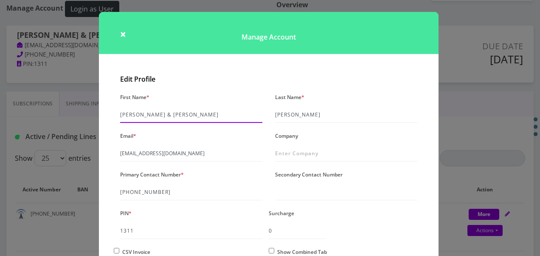
click at [136, 116] on input "[PERSON_NAME] & [PERSON_NAME]" at bounding box center [191, 115] width 142 height 16
click at [125, 35] on h1 "Manage Account" at bounding box center [269, 33] width 340 height 42
click at [121, 31] on span "×" at bounding box center [123, 34] width 6 height 14
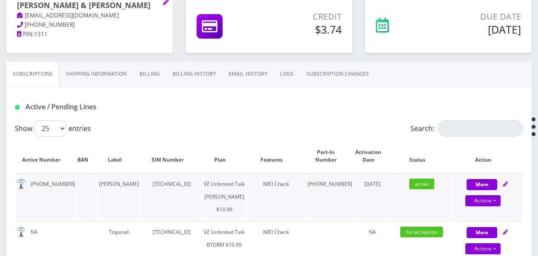
scroll to position [255, 0]
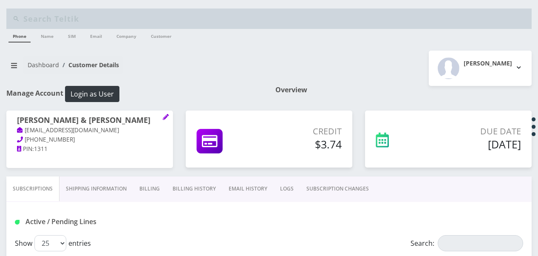
scroll to position [297, 0]
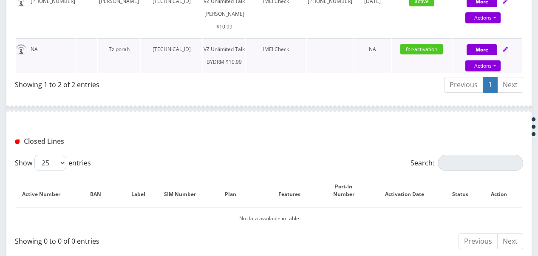
click at [239, 73] on td "VZ Unlimited Talk BYDRM $10.99" at bounding box center [224, 55] width 42 height 34
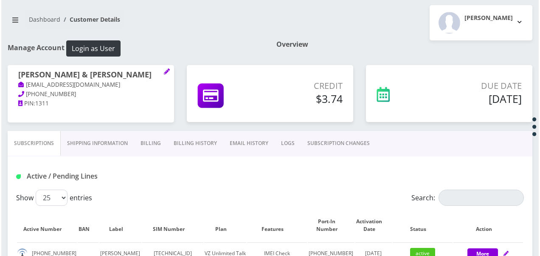
scroll to position [42, 0]
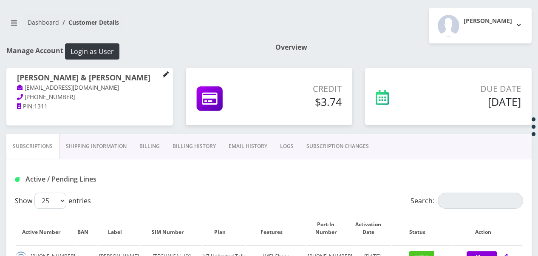
click at [165, 77] on link at bounding box center [166, 74] width 6 height 9
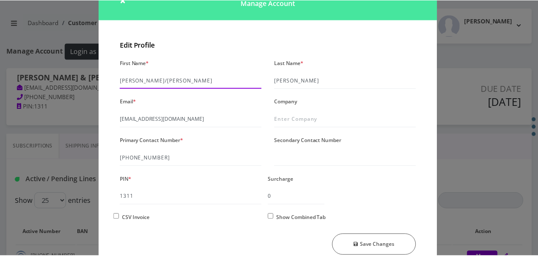
scroll to position [73, 0]
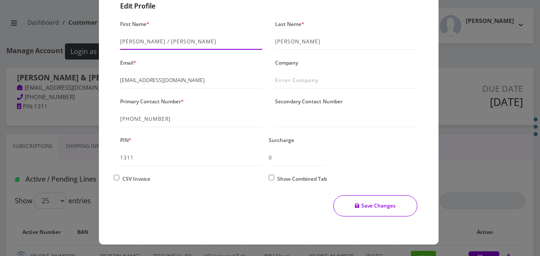
type input "sara / tziporah"
click at [370, 205] on button "Save Changes" at bounding box center [375, 205] width 85 height 21
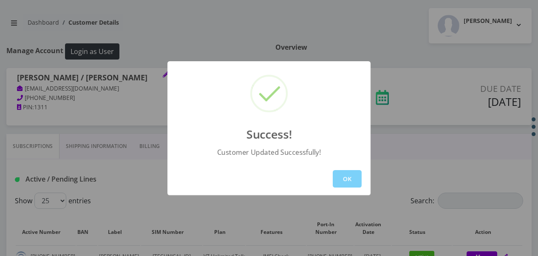
click at [364, 176] on div "OK" at bounding box center [268, 178] width 203 height 33
drag, startPoint x: 353, startPoint y: 177, endPoint x: 345, endPoint y: 171, distance: 10.4
click at [353, 177] on button "OK" at bounding box center [347, 178] width 29 height 17
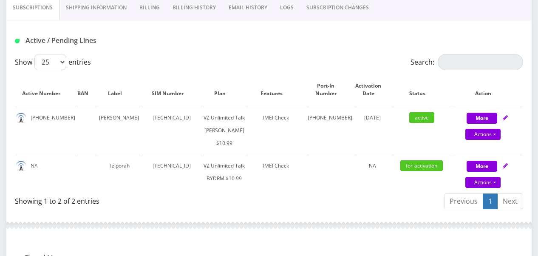
scroll to position [212, 0]
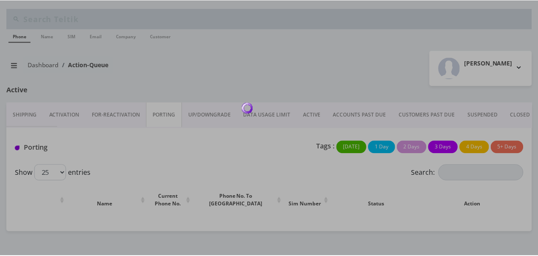
scroll to position [20, 0]
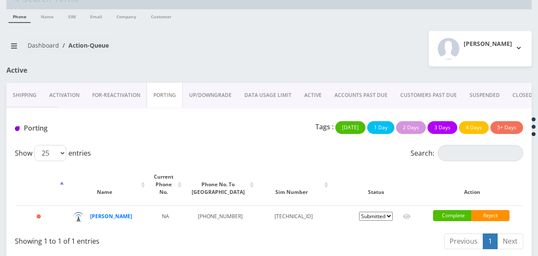
click at [315, 95] on link "ACTIVE" at bounding box center [313, 95] width 30 height 25
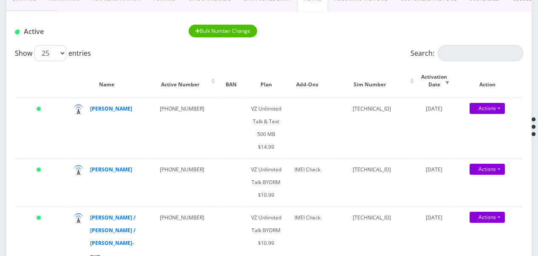
scroll to position [104, 0]
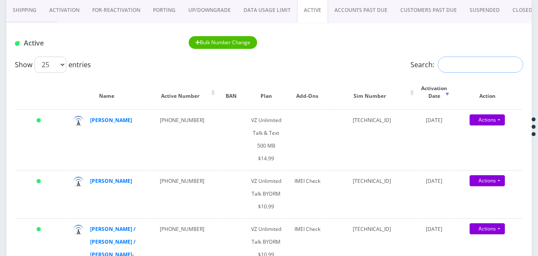
click at [457, 66] on input "Search:" at bounding box center [479, 64] width 85 height 16
type input "k"
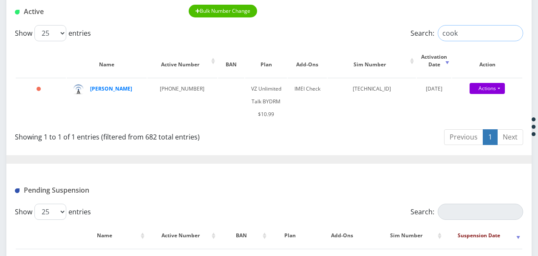
scroll to position [147, 0]
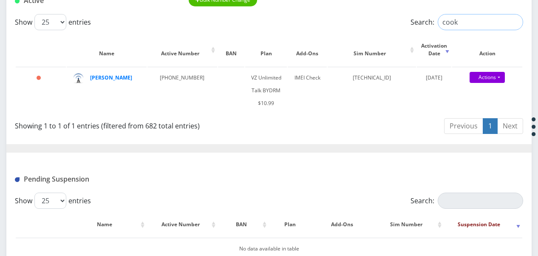
type input "cook"
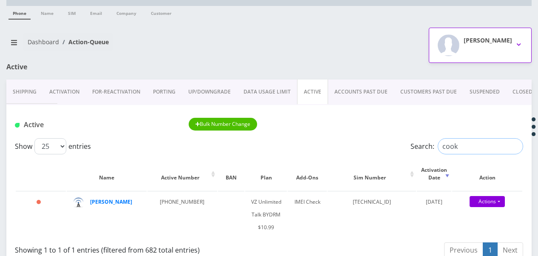
scroll to position [17, 0]
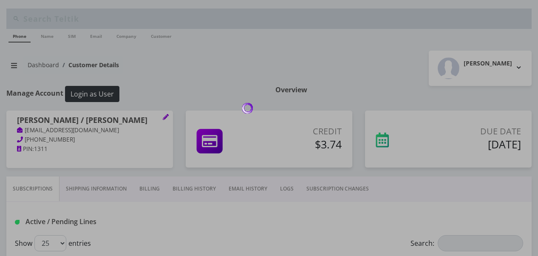
scroll to position [212, 0]
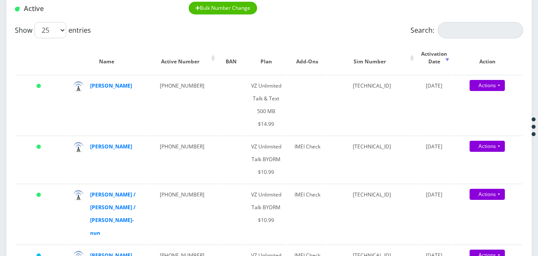
scroll to position [102, 0]
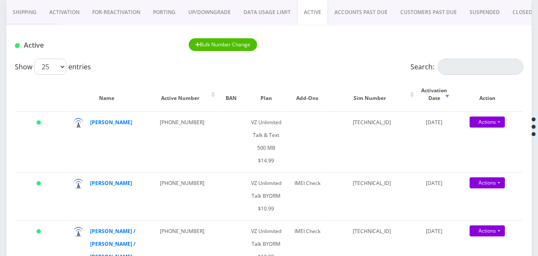
drag, startPoint x: 350, startPoint y: 29, endPoint x: 357, endPoint y: 24, distance: 8.2
click at [350, 29] on div "Active Bulk Number Change" at bounding box center [268, 41] width 525 height 33
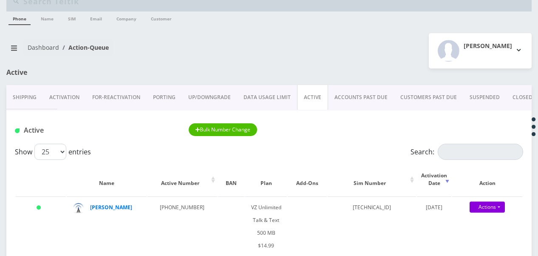
click at [52, 94] on link "Activation" at bounding box center [64, 97] width 43 height 25
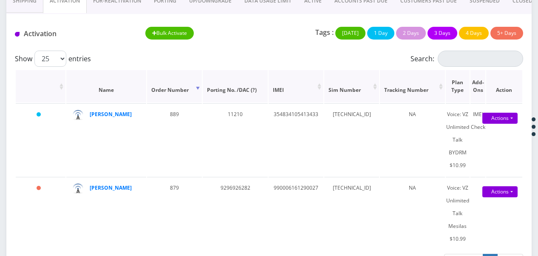
scroll to position [127, 0]
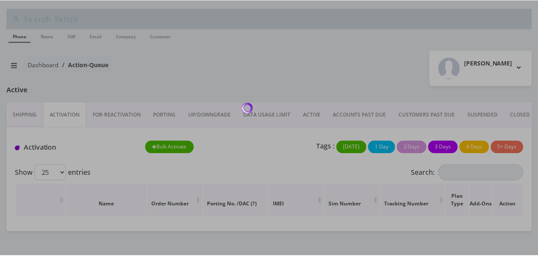
scroll to position [127, 0]
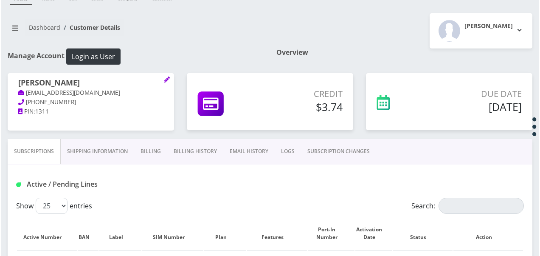
scroll to position [85, 0]
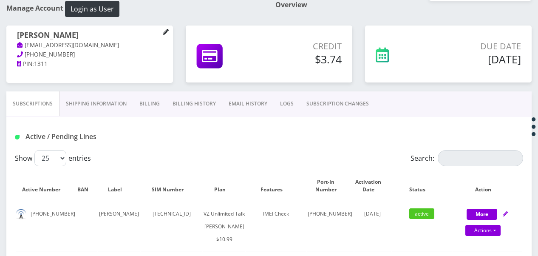
click at [163, 30] on icon at bounding box center [166, 32] width 6 height 6
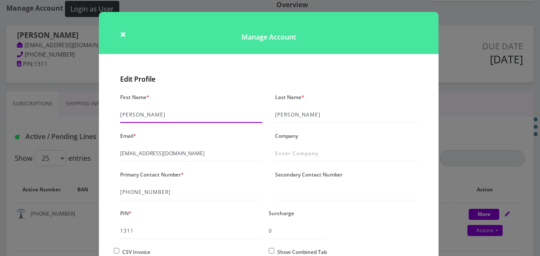
drag, startPoint x: 132, startPoint y: 114, endPoint x: 31, endPoint y: 105, distance: 101.9
click at [33, 107] on div "× Manage Account Edit Profile First Name * sara tziporah Last Name * schron Ema…" at bounding box center [270, 128] width 540 height 256
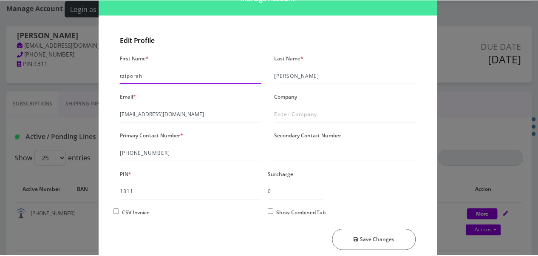
scroll to position [73, 0]
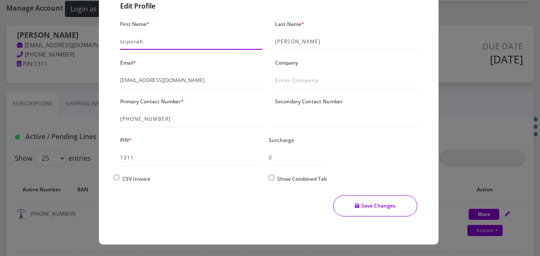
type input "tziporah"
click at [355, 199] on button "Save Changes" at bounding box center [375, 205] width 85 height 21
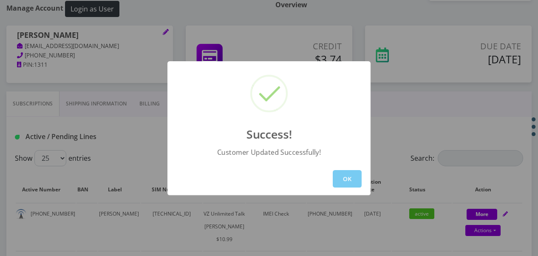
click at [350, 175] on button "OK" at bounding box center [347, 178] width 29 height 17
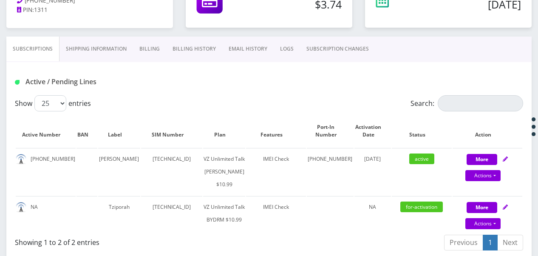
scroll to position [212, 0]
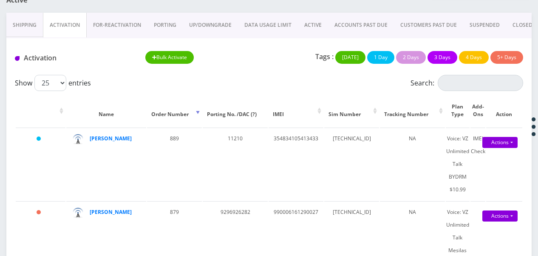
scroll to position [42, 0]
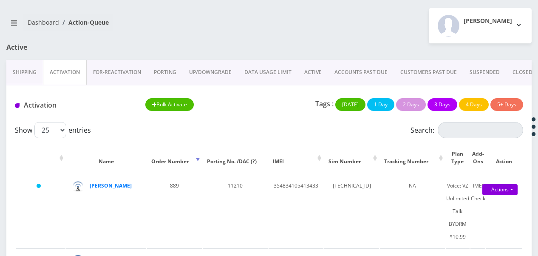
click at [316, 73] on link "ACTIVE" at bounding box center [313, 72] width 30 height 25
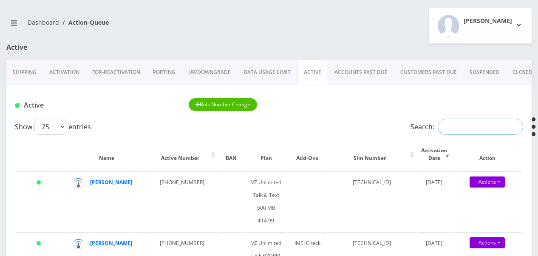
click at [457, 120] on input "Search:" at bounding box center [479, 127] width 85 height 16
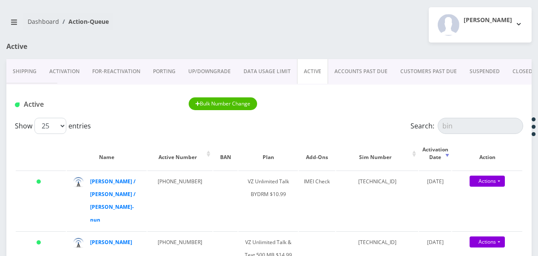
scroll to position [42, 0]
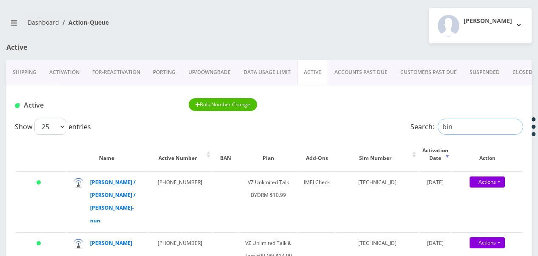
drag, startPoint x: 451, startPoint y: 125, endPoint x: 262, endPoint y: 93, distance: 191.8
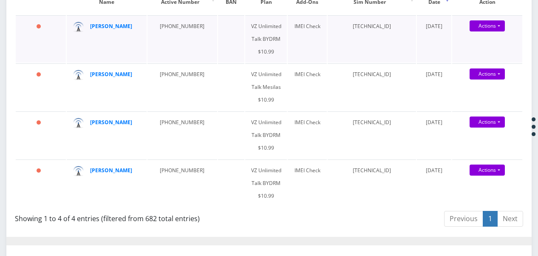
scroll to position [212, 0]
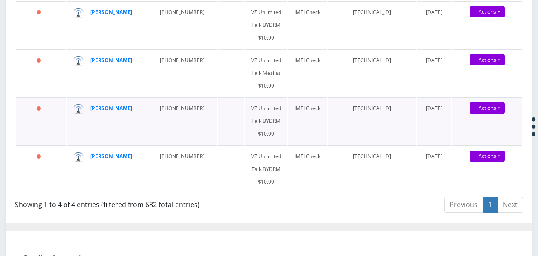
type input "fogel"
drag, startPoint x: 102, startPoint y: 111, endPoint x: 97, endPoint y: 110, distance: 5.3
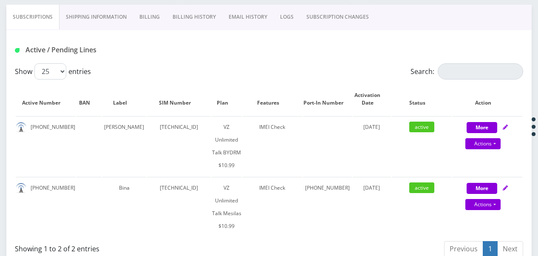
scroll to position [127, 0]
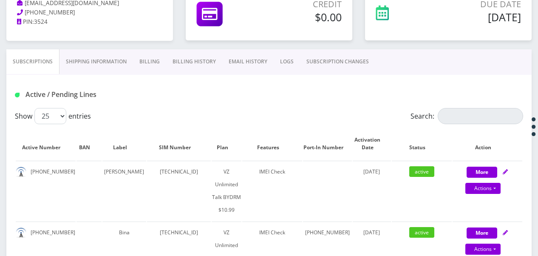
click at [164, 58] on link "Billing" at bounding box center [149, 61] width 33 height 25
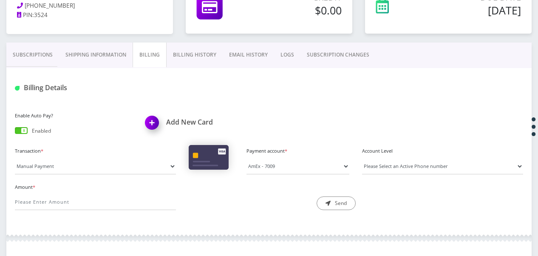
scroll to position [127, 0]
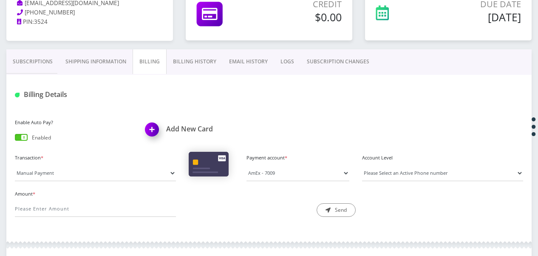
click at [54, 62] on link "Subscriptions" at bounding box center [32, 61] width 53 height 25
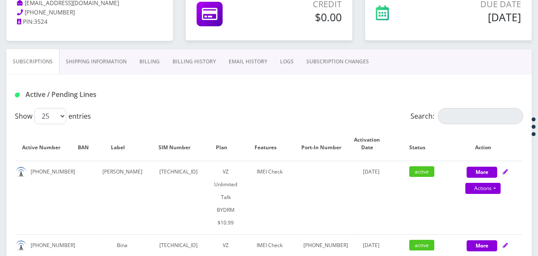
click at [96, 65] on link "Shipping Information" at bounding box center [95, 61] width 73 height 25
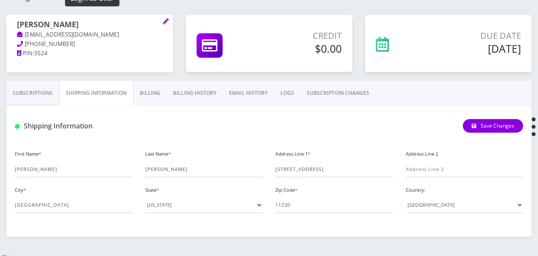
scroll to position [42, 0]
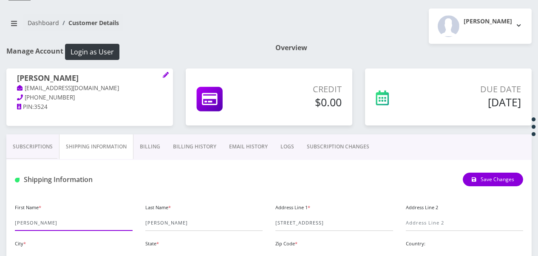
drag, startPoint x: 17, startPoint y: 220, endPoint x: 12, endPoint y: 222, distance: 5.8
click at [12, 222] on div "First Name * Dina" at bounding box center [73, 215] width 130 height 29
type input "Bina"
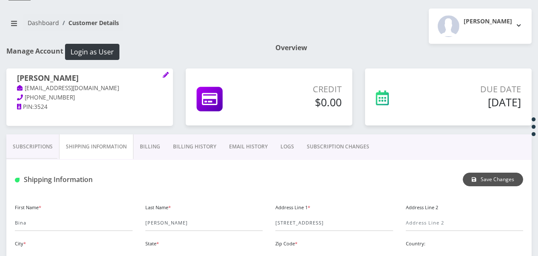
click at [494, 173] on button "Save Changes" at bounding box center [493, 179] width 60 height 14
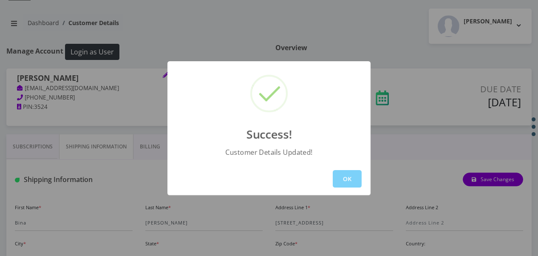
click at [327, 191] on div "OK" at bounding box center [268, 178] width 203 height 33
click at [338, 178] on button "OK" at bounding box center [347, 178] width 29 height 17
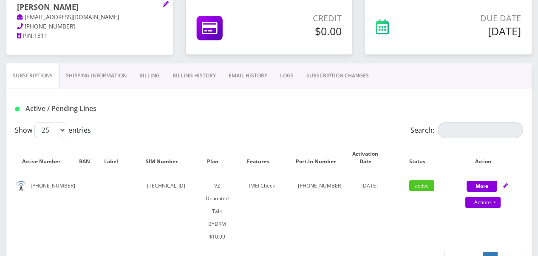
scroll to position [127, 0]
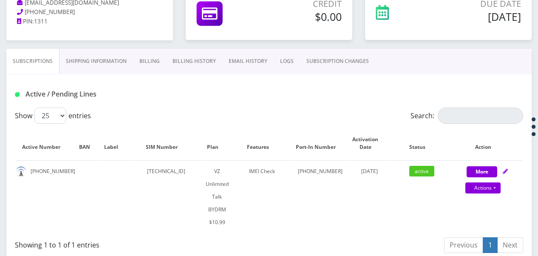
click at [174, 52] on link "Billing History" at bounding box center [194, 61] width 56 height 25
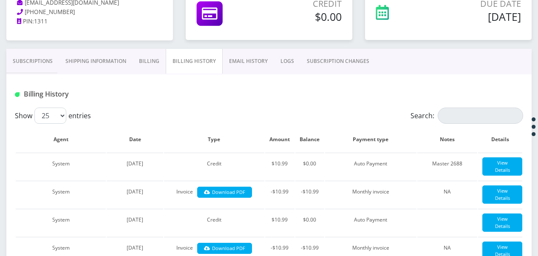
click at [153, 64] on link "Billing" at bounding box center [149, 61] width 33 height 25
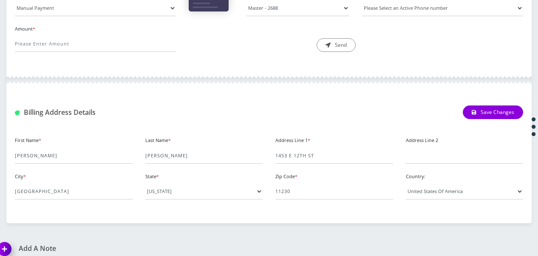
scroll to position [297, 0]
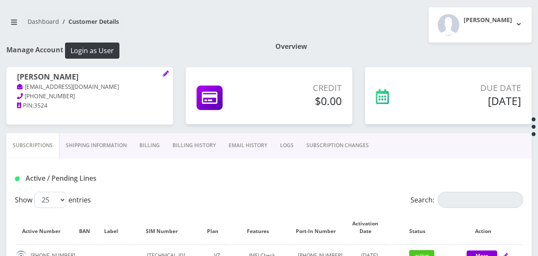
scroll to position [85, 0]
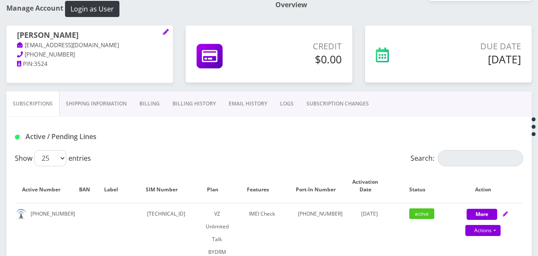
click at [152, 106] on link "Billing" at bounding box center [149, 103] width 33 height 25
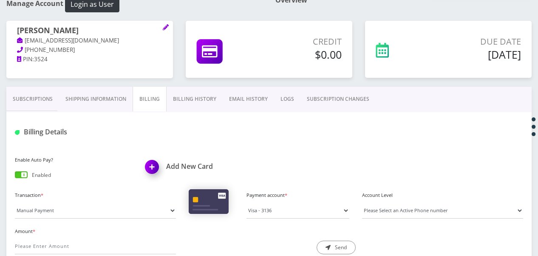
scroll to position [53, 0]
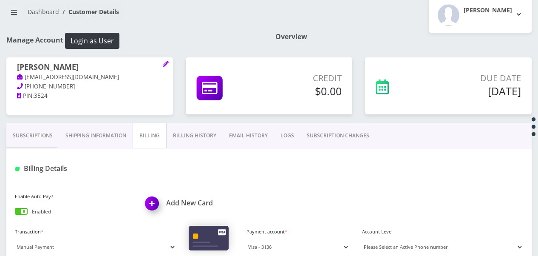
click at [13, 131] on link "Subscriptions" at bounding box center [32, 135] width 53 height 25
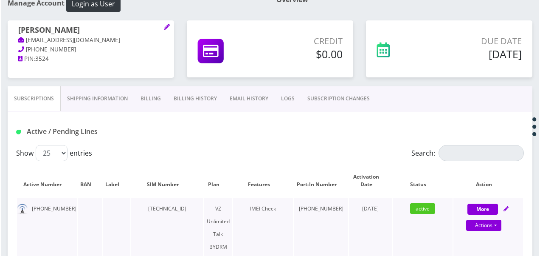
scroll to position [138, 0]
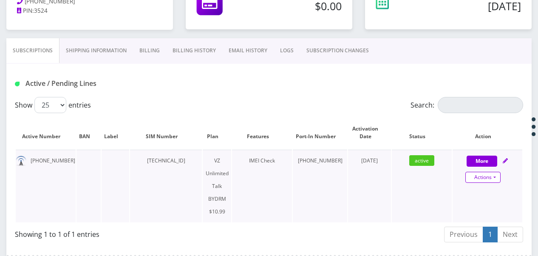
click at [500, 180] on link "Actions" at bounding box center [482, 177] width 35 height 11
select select "469"
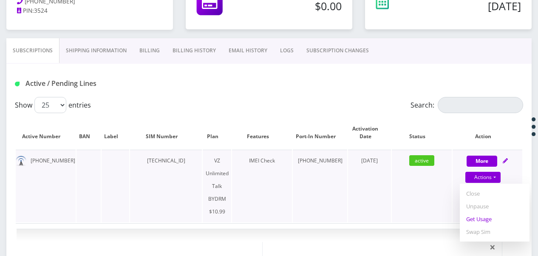
click at [485, 217] on link "Get Usage" at bounding box center [495, 218] width 70 height 13
select select "469"
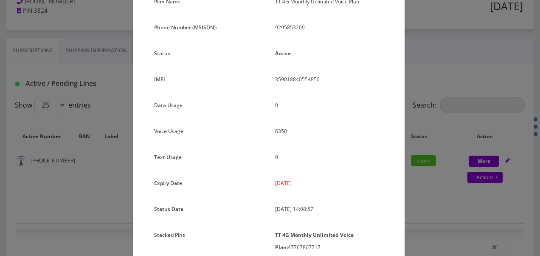
scroll to position [28, 0]
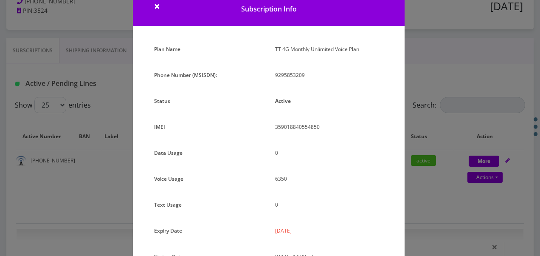
click at [473, 166] on div "× Subscription Info Plan Name TT 4G Monthly Unlimited Voice Plan Phone Number (…" at bounding box center [270, 128] width 540 height 256
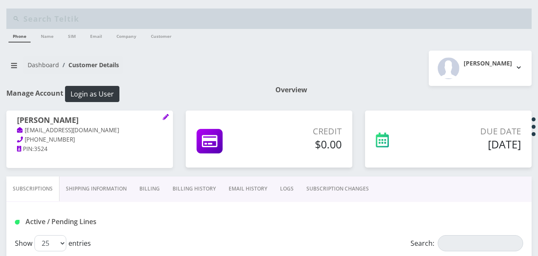
scroll to position [85, 0]
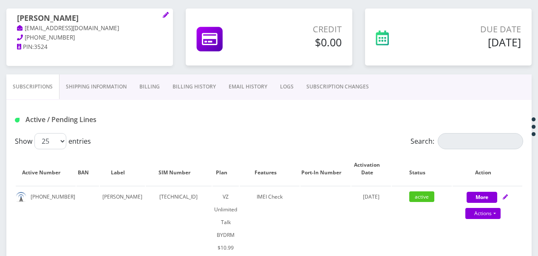
scroll to position [85, 0]
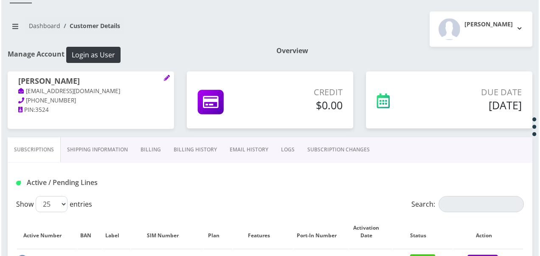
scroll to position [127, 0]
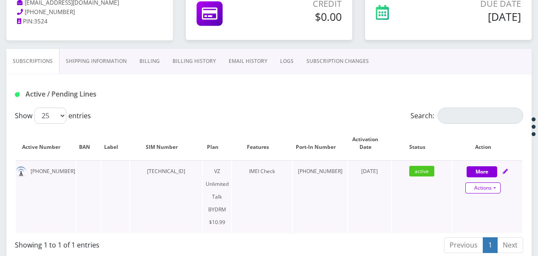
click at [493, 187] on link "Actions" at bounding box center [482, 187] width 35 height 11
select select "469"
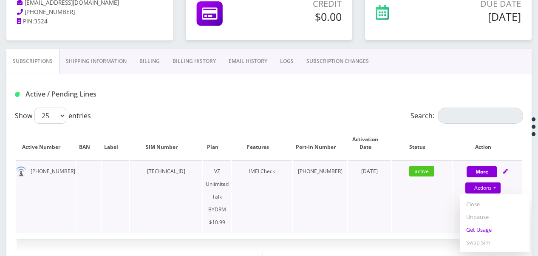
click at [485, 228] on link "Get Usage" at bounding box center [495, 229] width 70 height 13
select select "469"
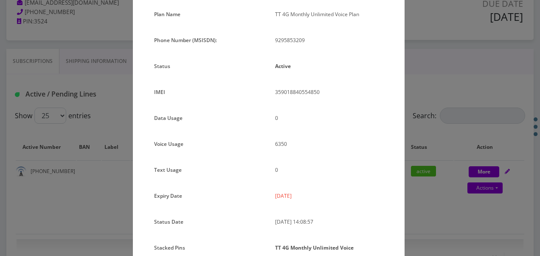
scroll to position [28, 0]
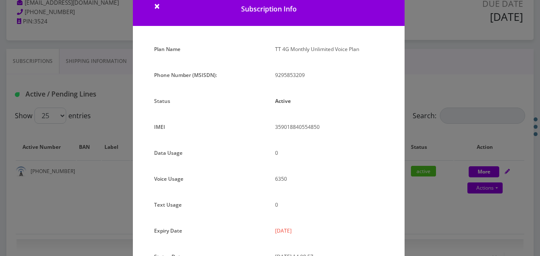
drag, startPoint x: 472, startPoint y: 130, endPoint x: 454, endPoint y: 125, distance: 19.5
click at [472, 130] on div "× Subscription Info Plan Name TT 4G Monthly Unlimited Voice Plan Phone Number (…" at bounding box center [270, 128] width 540 height 256
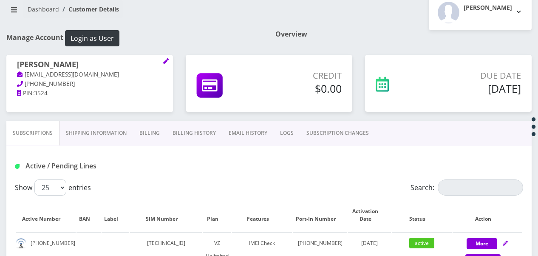
scroll to position [42, 0]
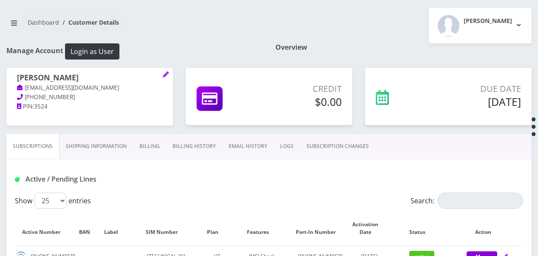
click at [147, 148] on link "Billing" at bounding box center [149, 146] width 33 height 25
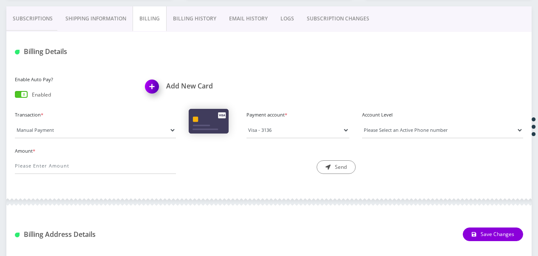
scroll to position [340, 0]
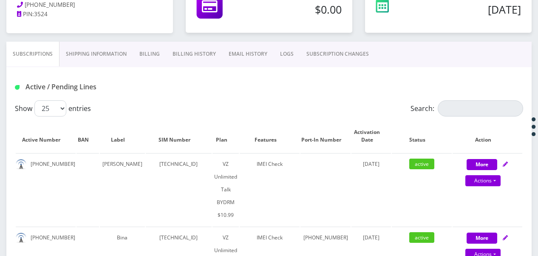
scroll to position [170, 0]
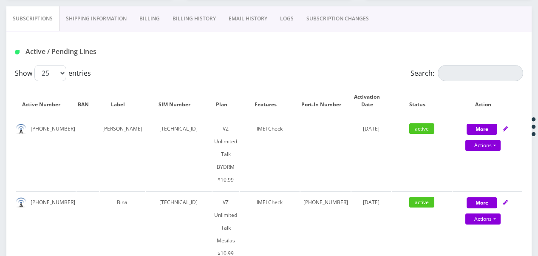
click at [139, 16] on link "Billing" at bounding box center [149, 18] width 33 height 25
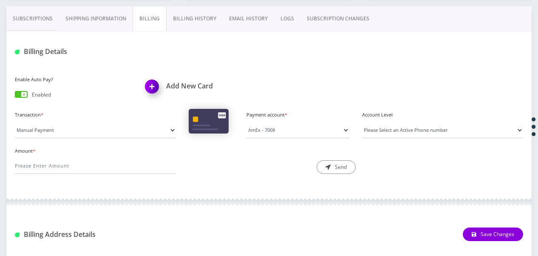
click at [185, 24] on link "Billing History" at bounding box center [194, 18] width 56 height 25
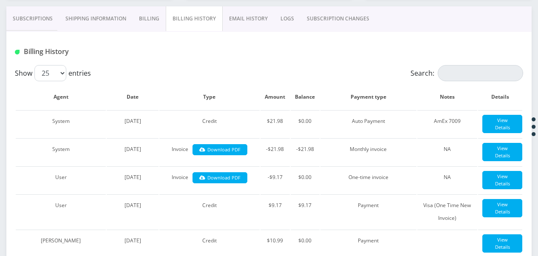
click at [146, 20] on link "Billing" at bounding box center [149, 18] width 33 height 25
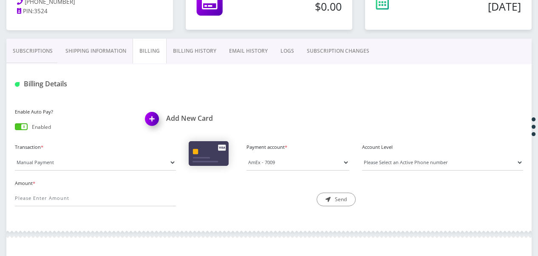
scroll to position [85, 0]
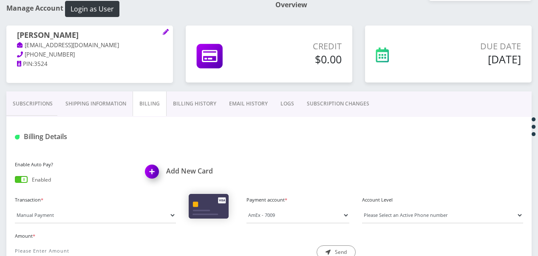
click at [34, 99] on link "Subscriptions" at bounding box center [32, 103] width 53 height 25
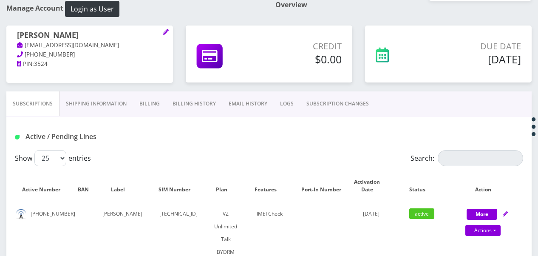
click at [154, 103] on link "Billing" at bounding box center [149, 103] width 33 height 25
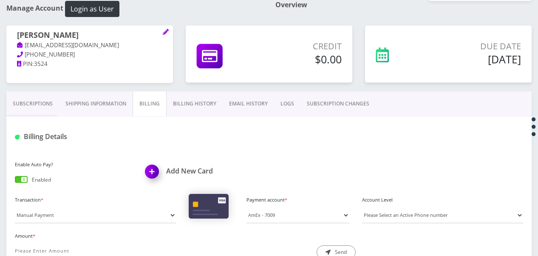
click at [20, 103] on link "Subscriptions" at bounding box center [32, 103] width 53 height 25
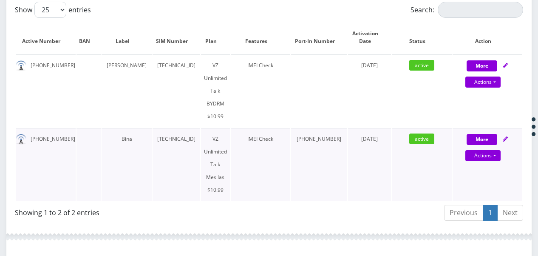
scroll to position [255, 0]
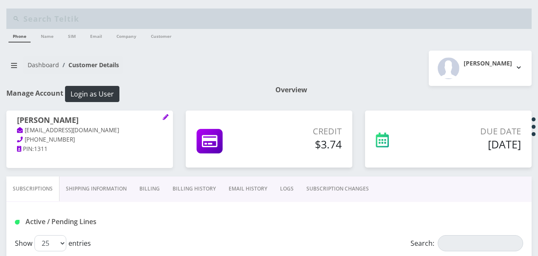
scroll to position [212, 0]
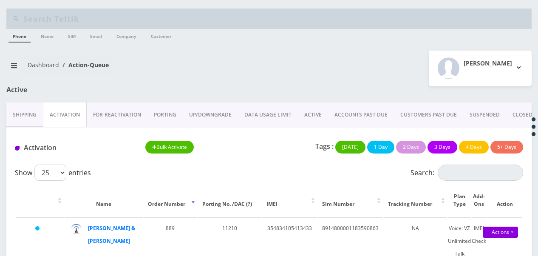
scroll to position [96, 0]
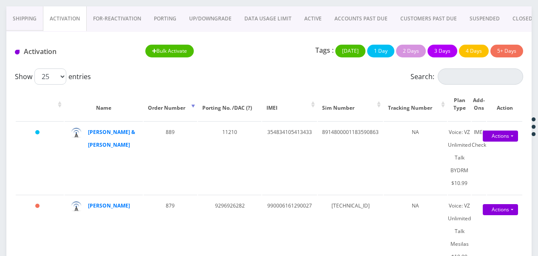
drag, startPoint x: 315, startPoint y: 12, endPoint x: 324, endPoint y: 20, distance: 11.5
click at [315, 12] on link "ACTIVE" at bounding box center [313, 18] width 30 height 25
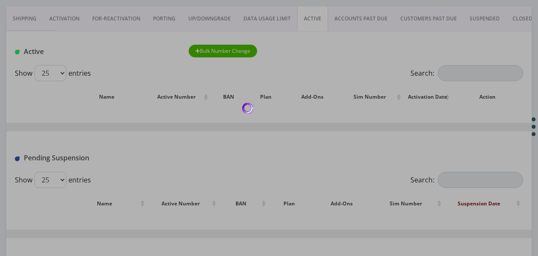
click at [459, 79] on div at bounding box center [269, 128] width 538 height 256
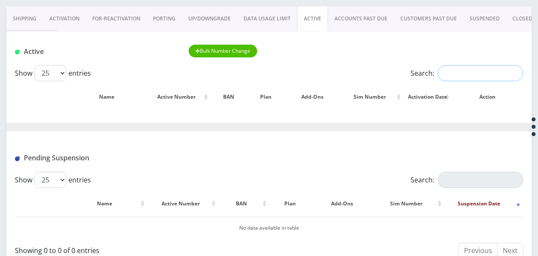
click at [451, 71] on input "Search:" at bounding box center [479, 73] width 85 height 16
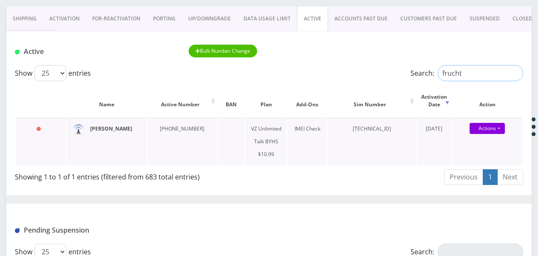
type input "frucht"
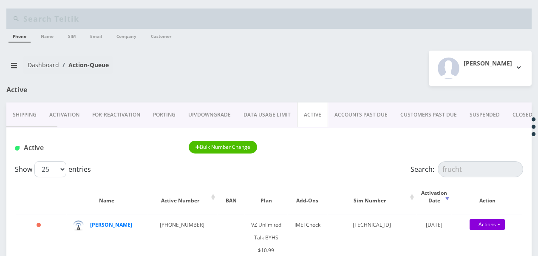
click at [58, 118] on link "Activation" at bounding box center [64, 114] width 43 height 25
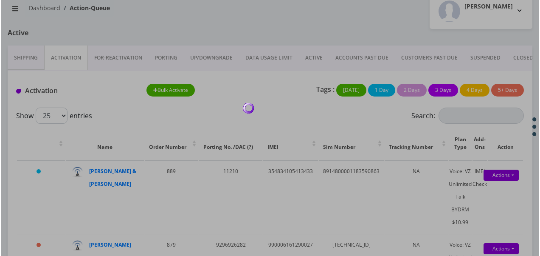
scroll to position [85, 0]
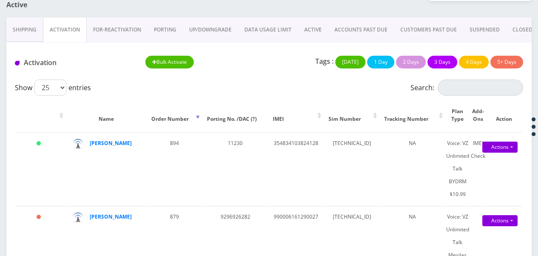
click at [321, 30] on link "ACTIVE" at bounding box center [313, 29] width 30 height 25
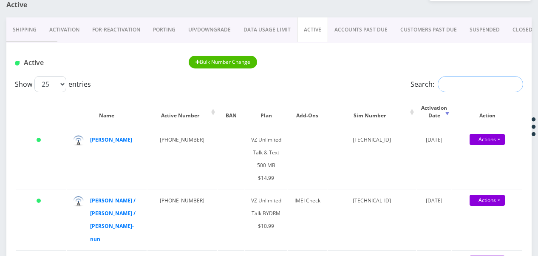
click at [455, 77] on input "Search:" at bounding box center [479, 84] width 85 height 16
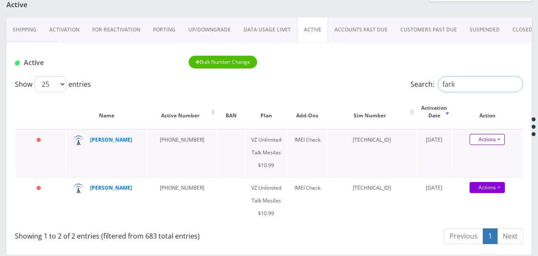
type input "fark"
click at [504, 141] on link "Actions" at bounding box center [486, 139] width 35 height 11
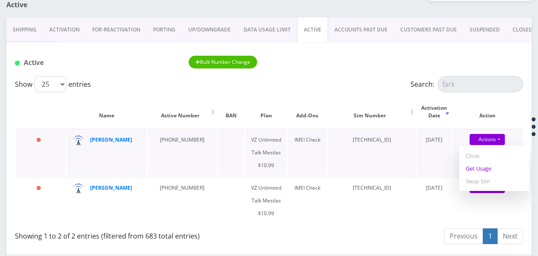
click at [487, 174] on link "Get Usage" at bounding box center [494, 168] width 70 height 13
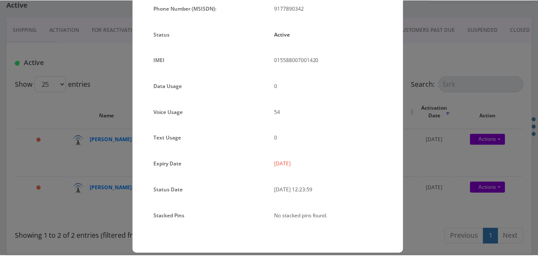
scroll to position [104, 0]
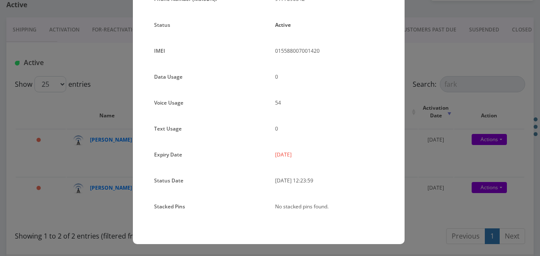
click at [412, 161] on div "× Subscription Info Plan Name TT 4G Monthly Unlimited Voice Plan Phone Number (…" at bounding box center [270, 128] width 540 height 256
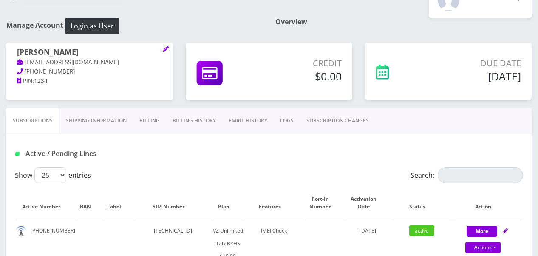
scroll to position [85, 0]
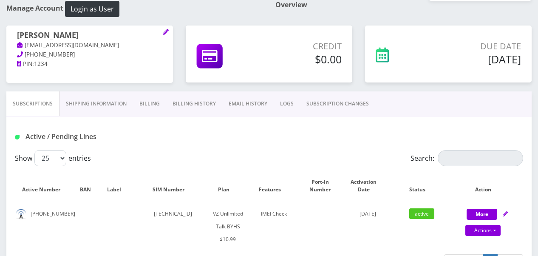
click at [150, 104] on link "Billing" at bounding box center [149, 103] width 33 height 25
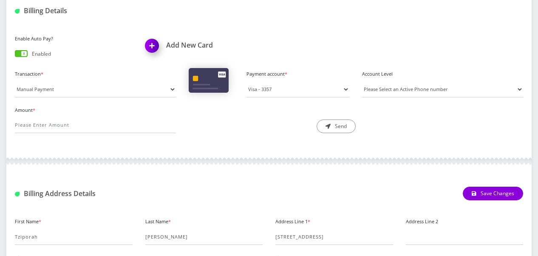
scroll to position [255, 0]
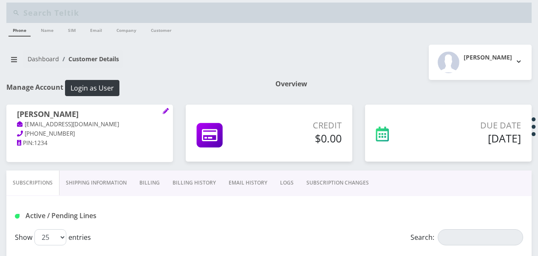
scroll to position [85, 0]
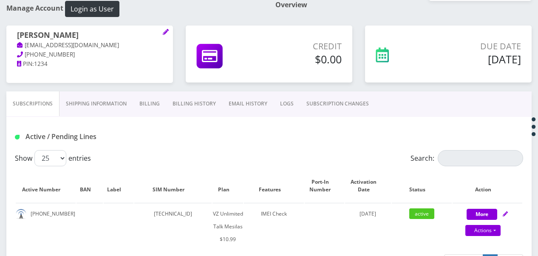
click at [343, 111] on link "SUBSCRIPTION CHANGES" at bounding box center [337, 103] width 75 height 25
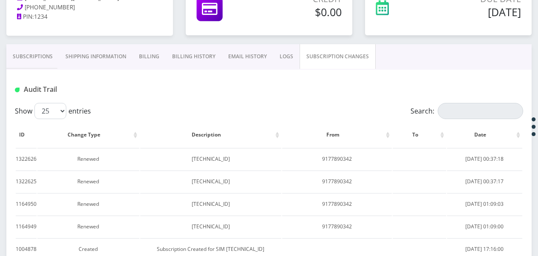
scroll to position [131, 0]
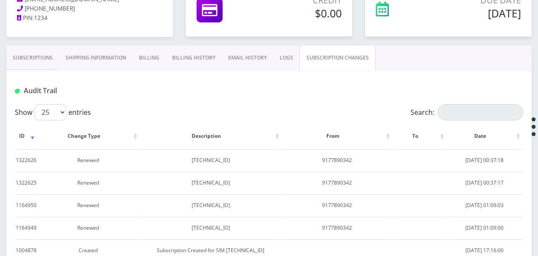
click at [46, 55] on link "Subscriptions" at bounding box center [32, 57] width 53 height 25
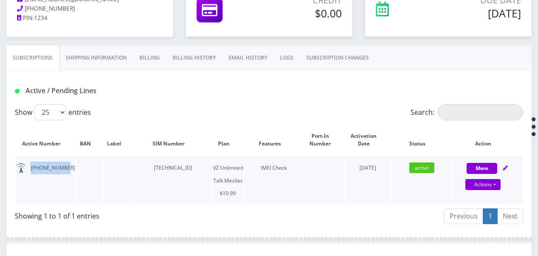
drag, startPoint x: 28, startPoint y: 165, endPoint x: 62, endPoint y: 167, distance: 34.0
click at [62, 167] on td "[PHONE_NUMBER]" at bounding box center [46, 180] width 60 height 47
copy td "[PHONE_NUMBER]"
click at [350, 61] on link "SUBSCRIPTION CHANGES" at bounding box center [337, 57] width 75 height 25
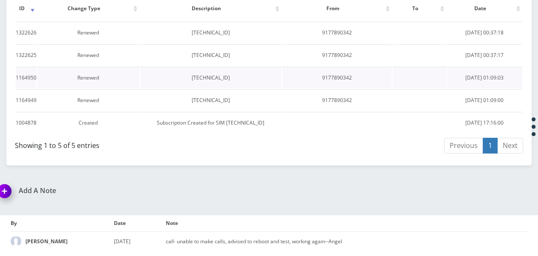
scroll to position [173, 0]
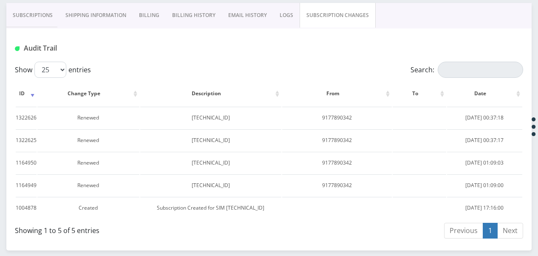
click at [51, 9] on link "Subscriptions" at bounding box center [32, 15] width 53 height 25
